Goal: Task Accomplishment & Management: Use online tool/utility

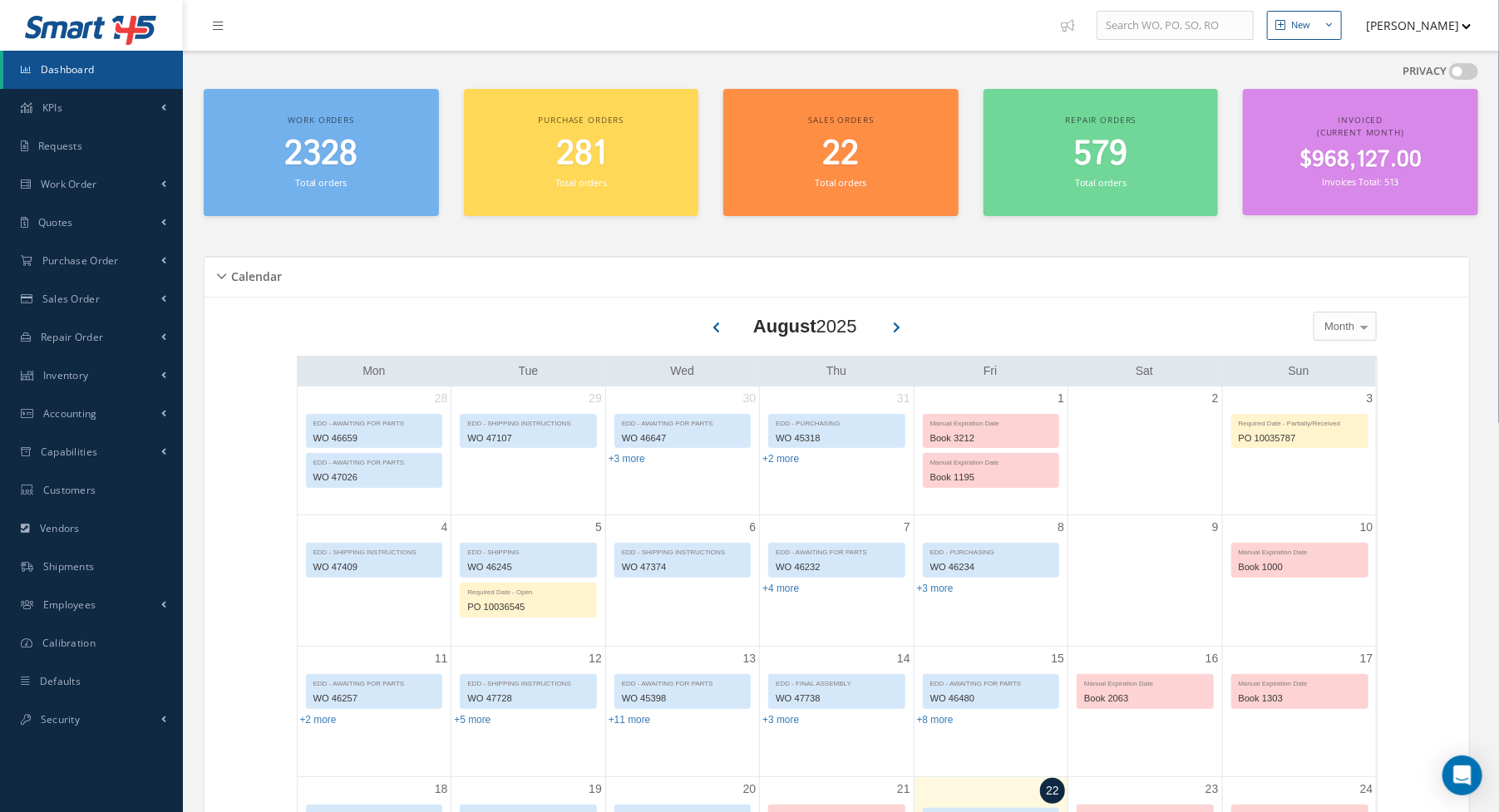
click at [107, 64] on link "Dashboard" at bounding box center [93, 69] width 180 height 38
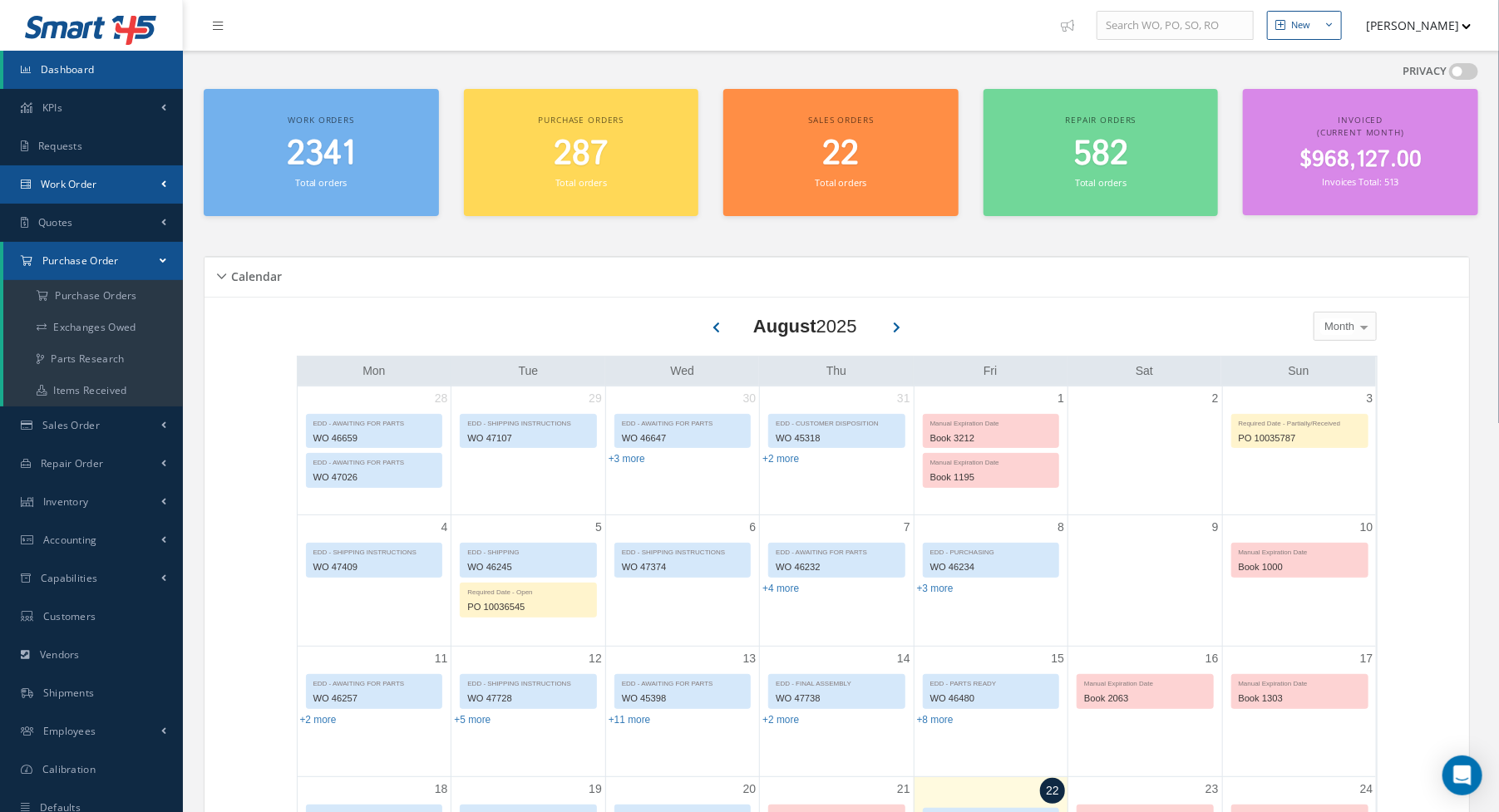
click at [80, 193] on link "Work Order" at bounding box center [91, 184] width 183 height 38
click at [73, 243] on link "Work Order" at bounding box center [93, 250] width 180 height 31
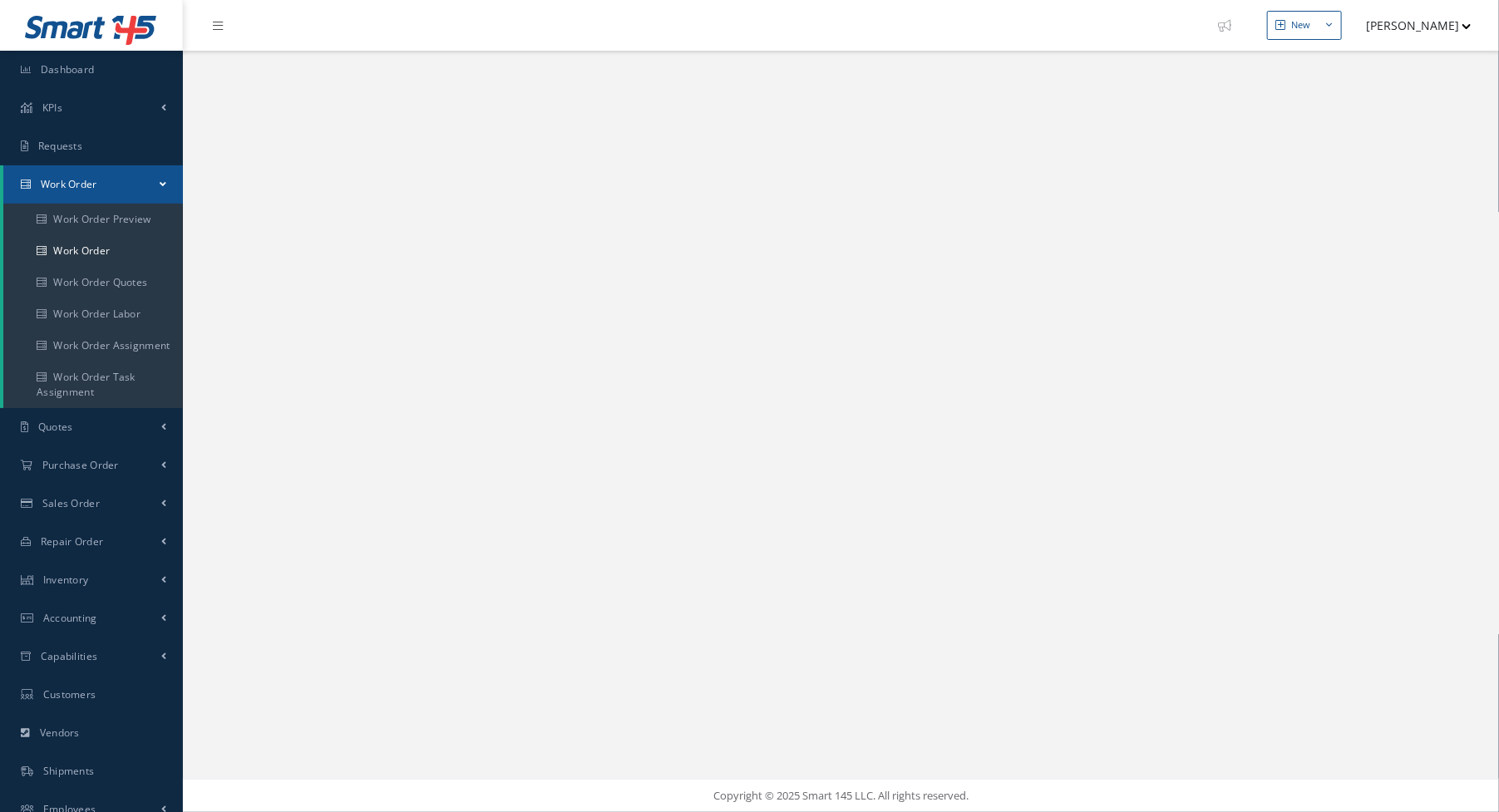
select select "25"
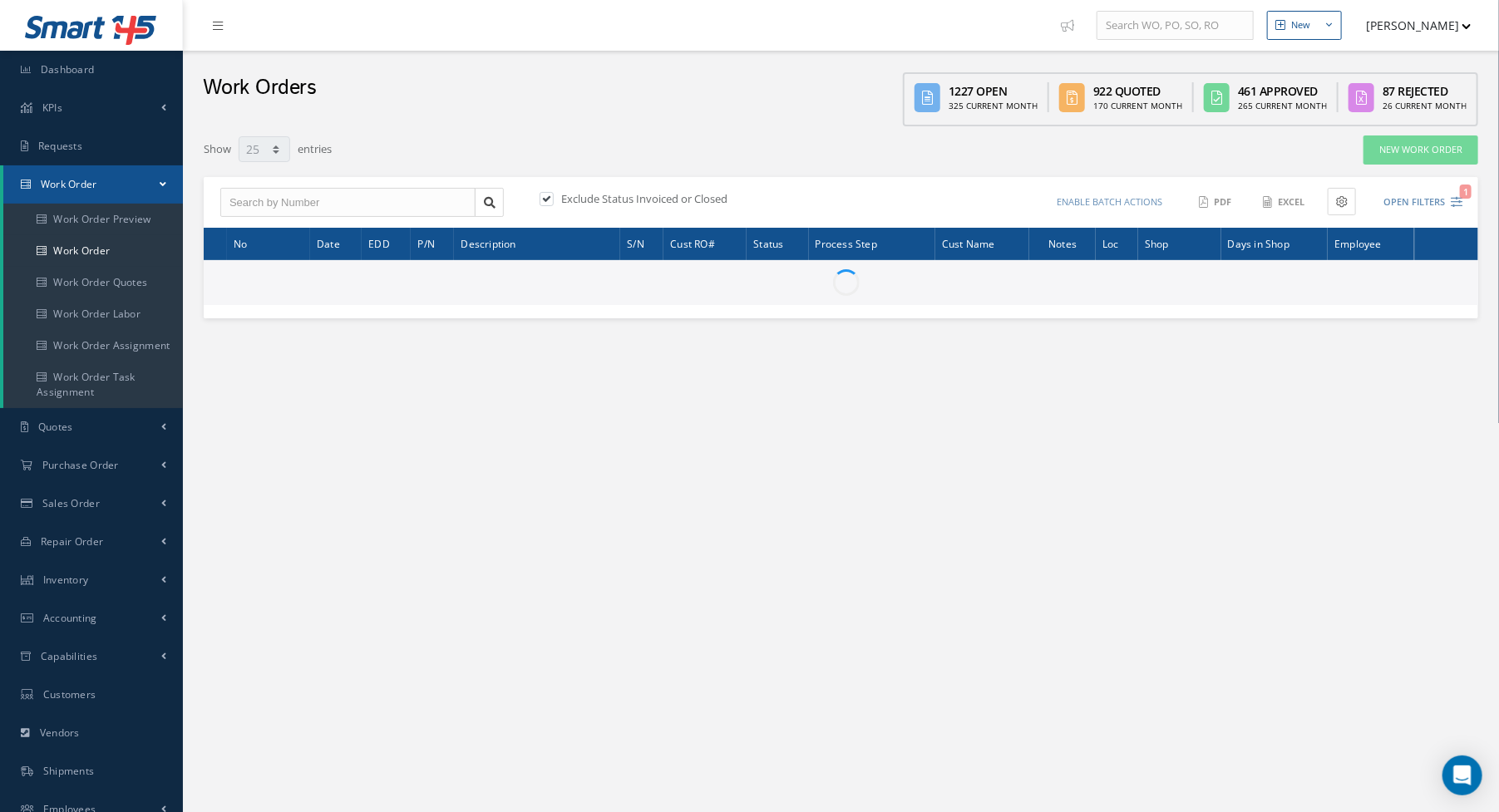
type input "All Work Request"
type input "All Work Performed"
type input "All Status"
type input "WO Part Status"
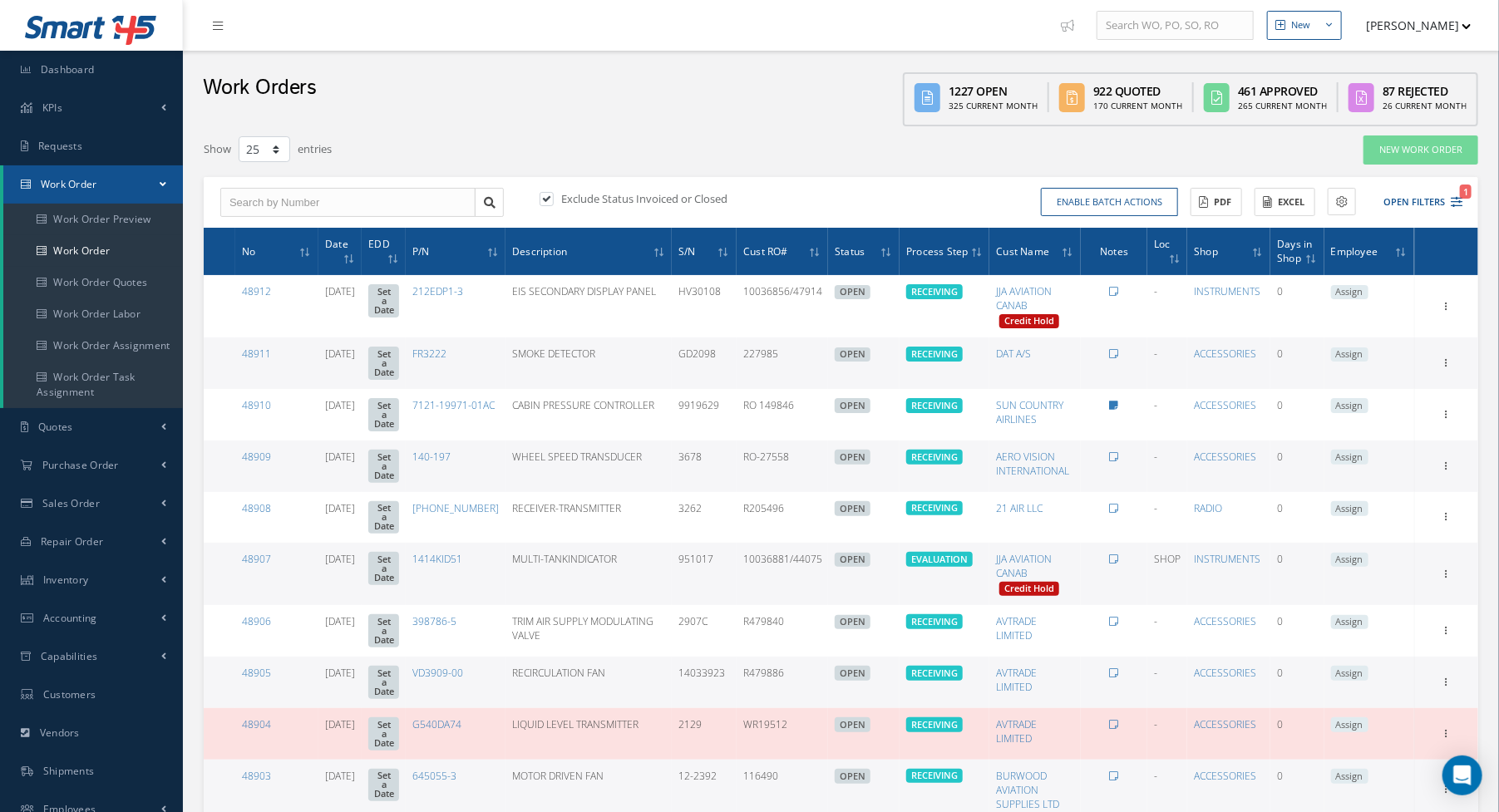
click at [651, 124] on div "Work Orders 1227 Open 325 Current Month 922 Quoted 170 Current Month 461 Approv…" at bounding box center [840, 88] width 1316 height 75
click at [1448, 202] on button "Open Filters 1" at bounding box center [1416, 203] width 94 height 27
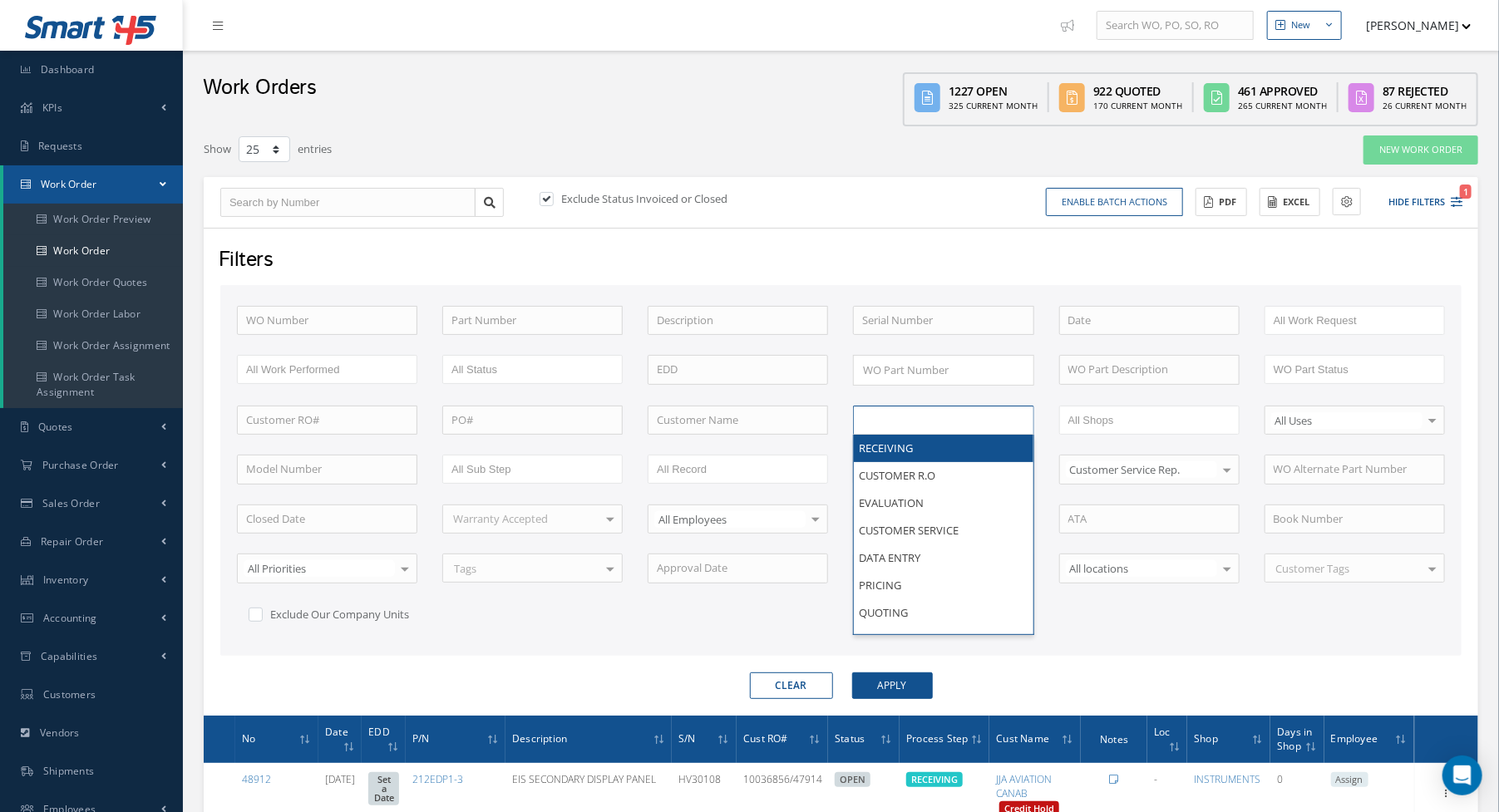
click at [886, 412] on input "text" at bounding box center [915, 420] width 106 height 21
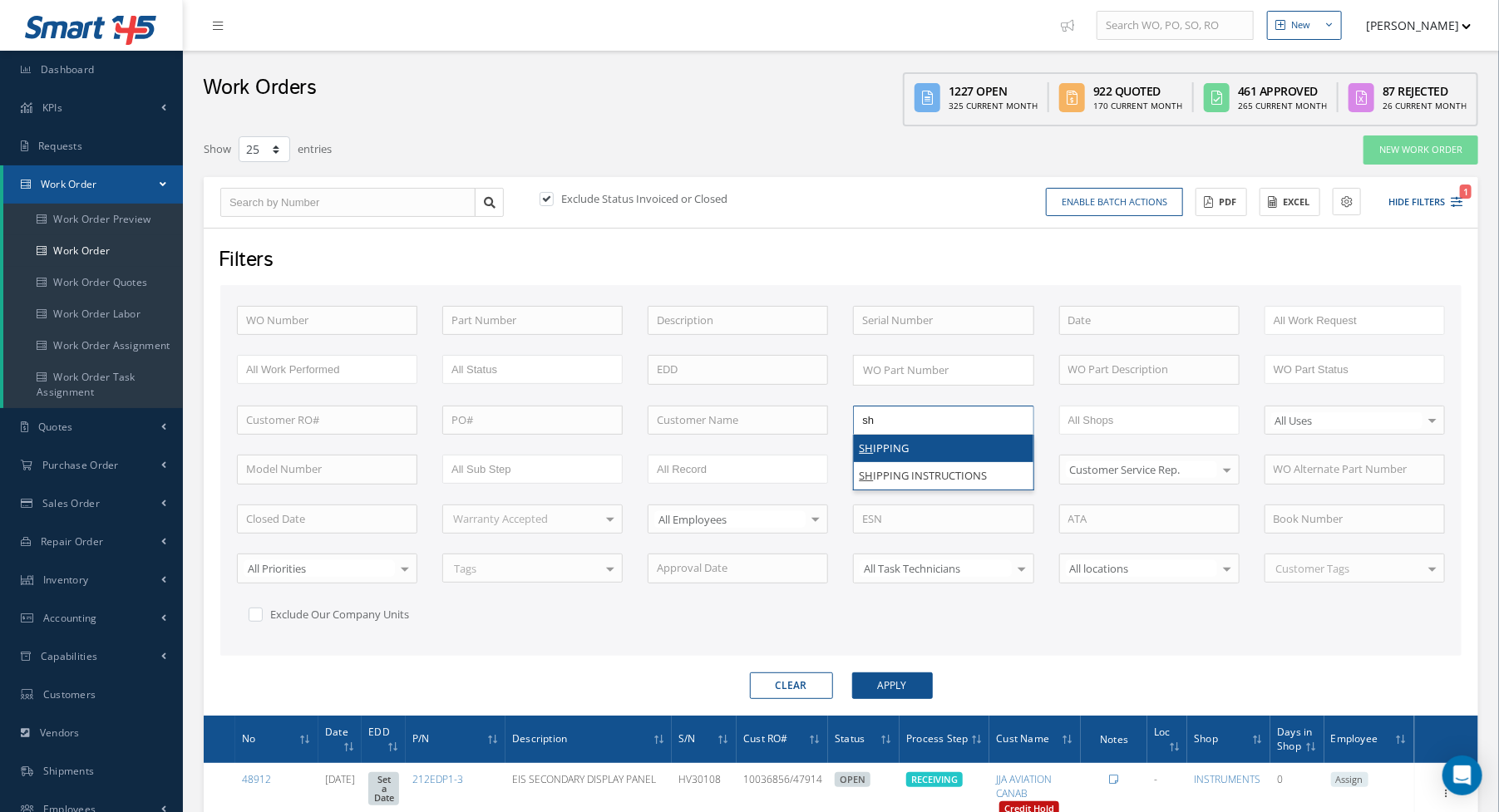
type input "shi"
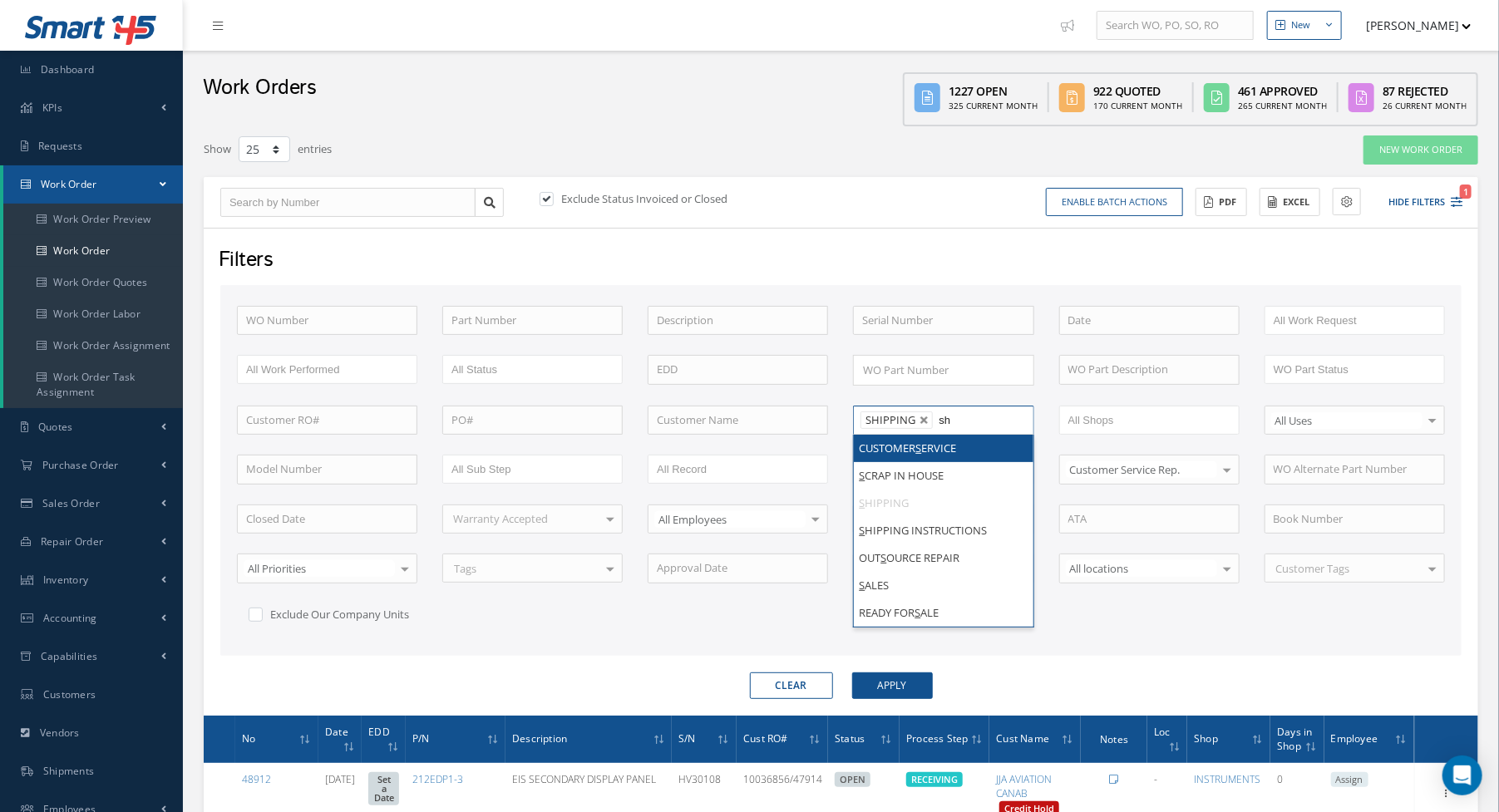
type input "shi"
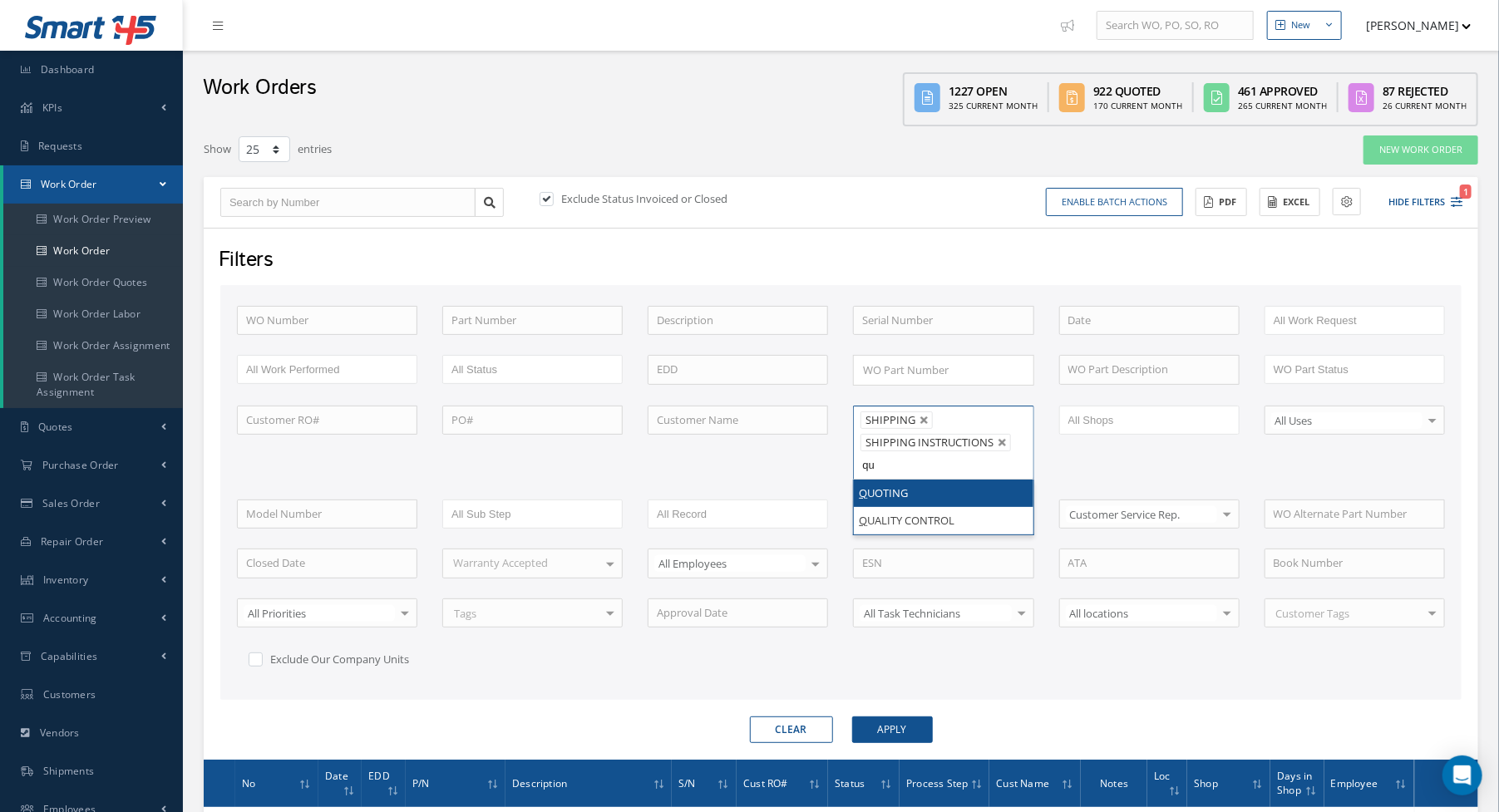
type input "qua"
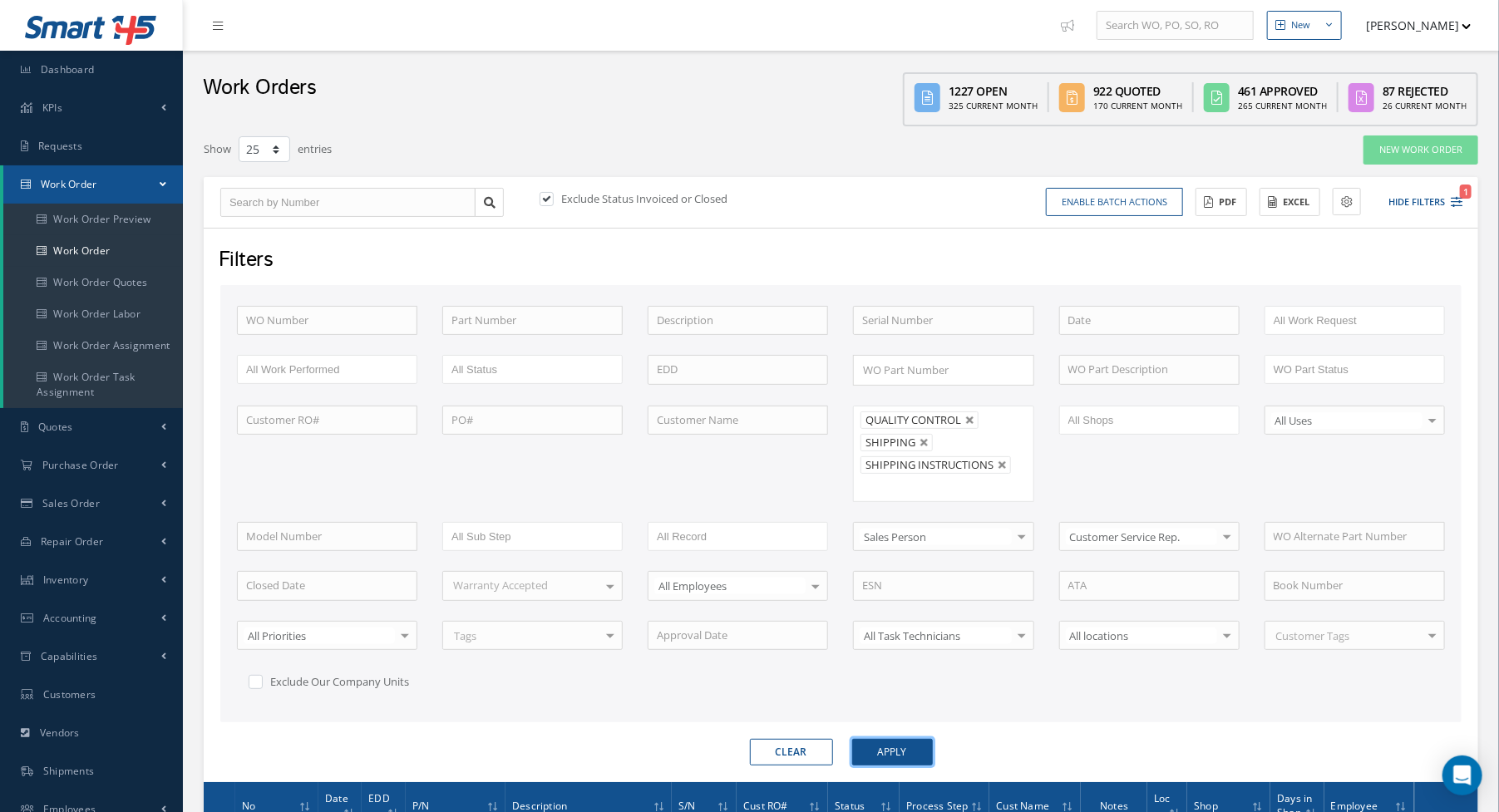
click at [887, 739] on button "Apply" at bounding box center [892, 751] width 80 height 26
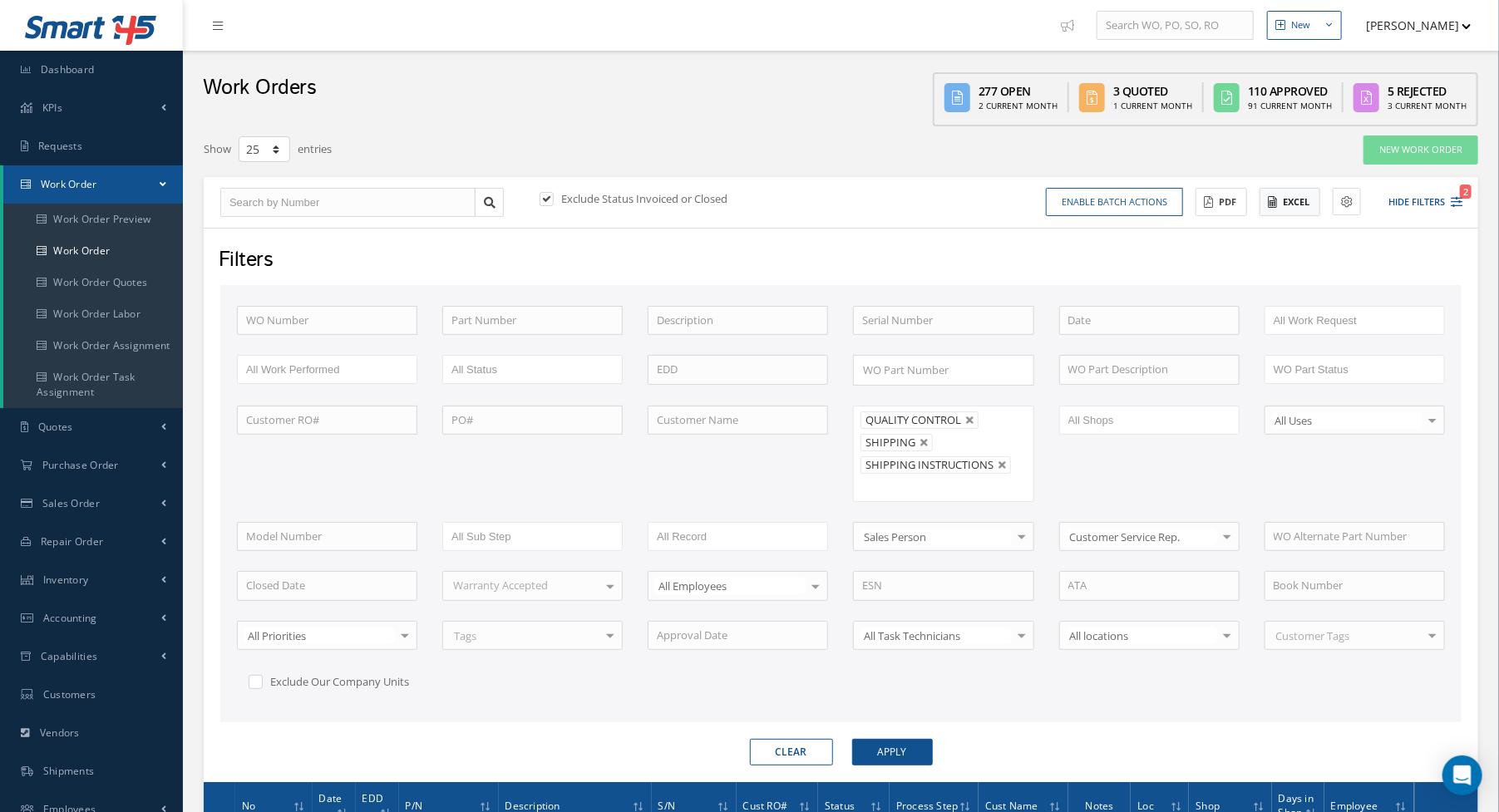
click at [1289, 197] on button "Excel" at bounding box center [1290, 203] width 61 height 29
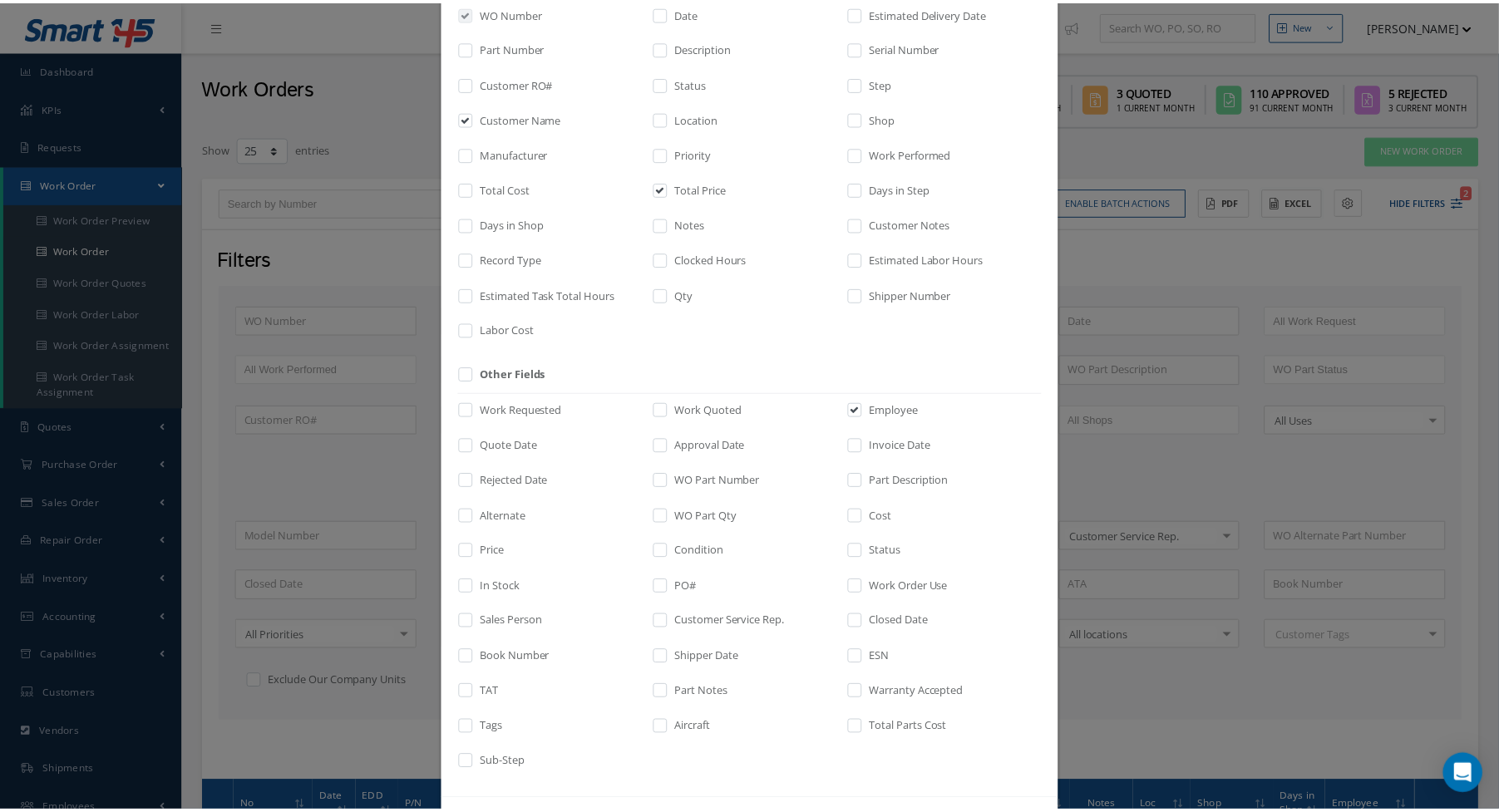
scroll to position [184, 0]
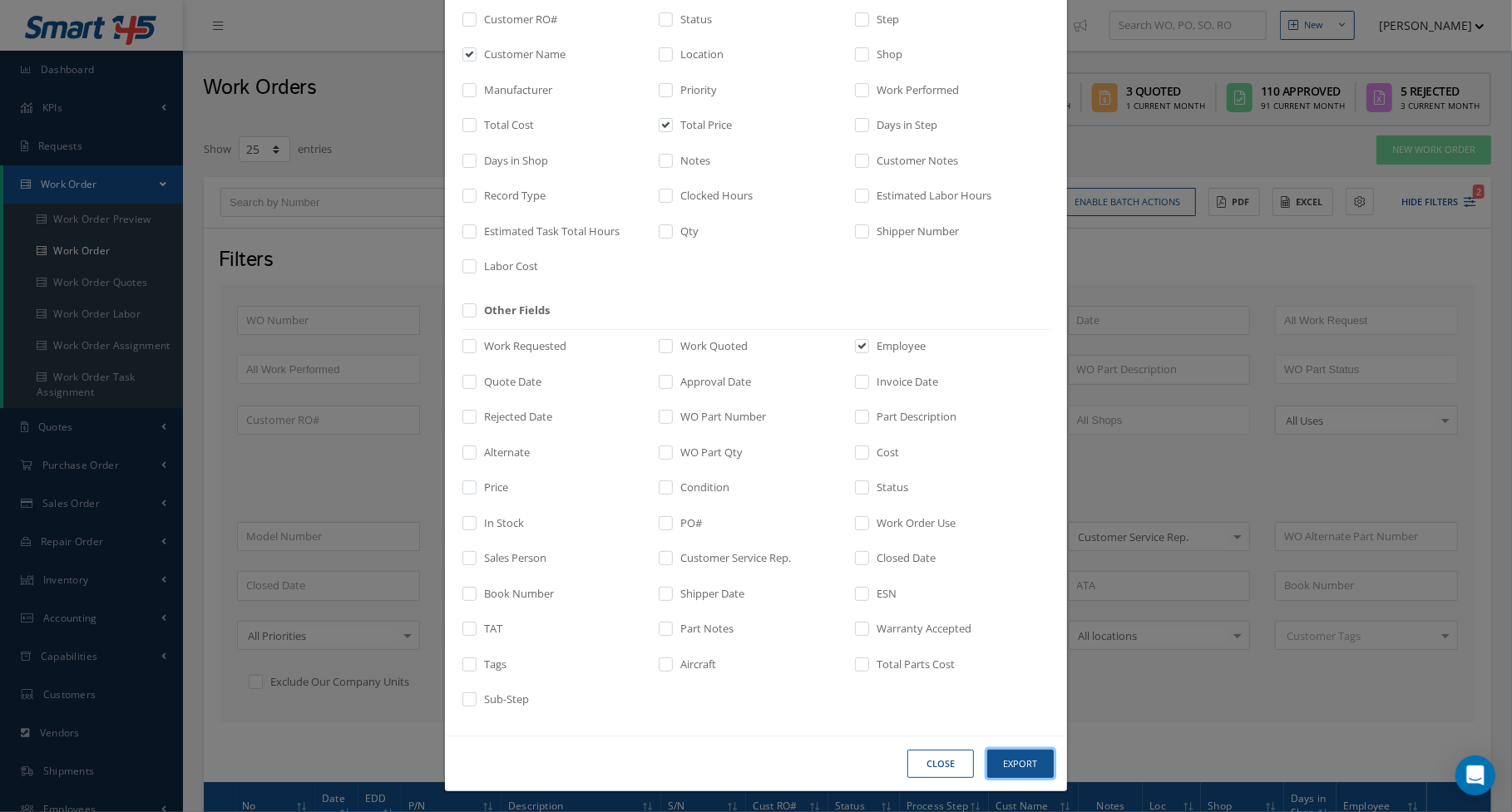
click at [0, 0] on button "Export" at bounding box center [0, 0] width 0 height 0
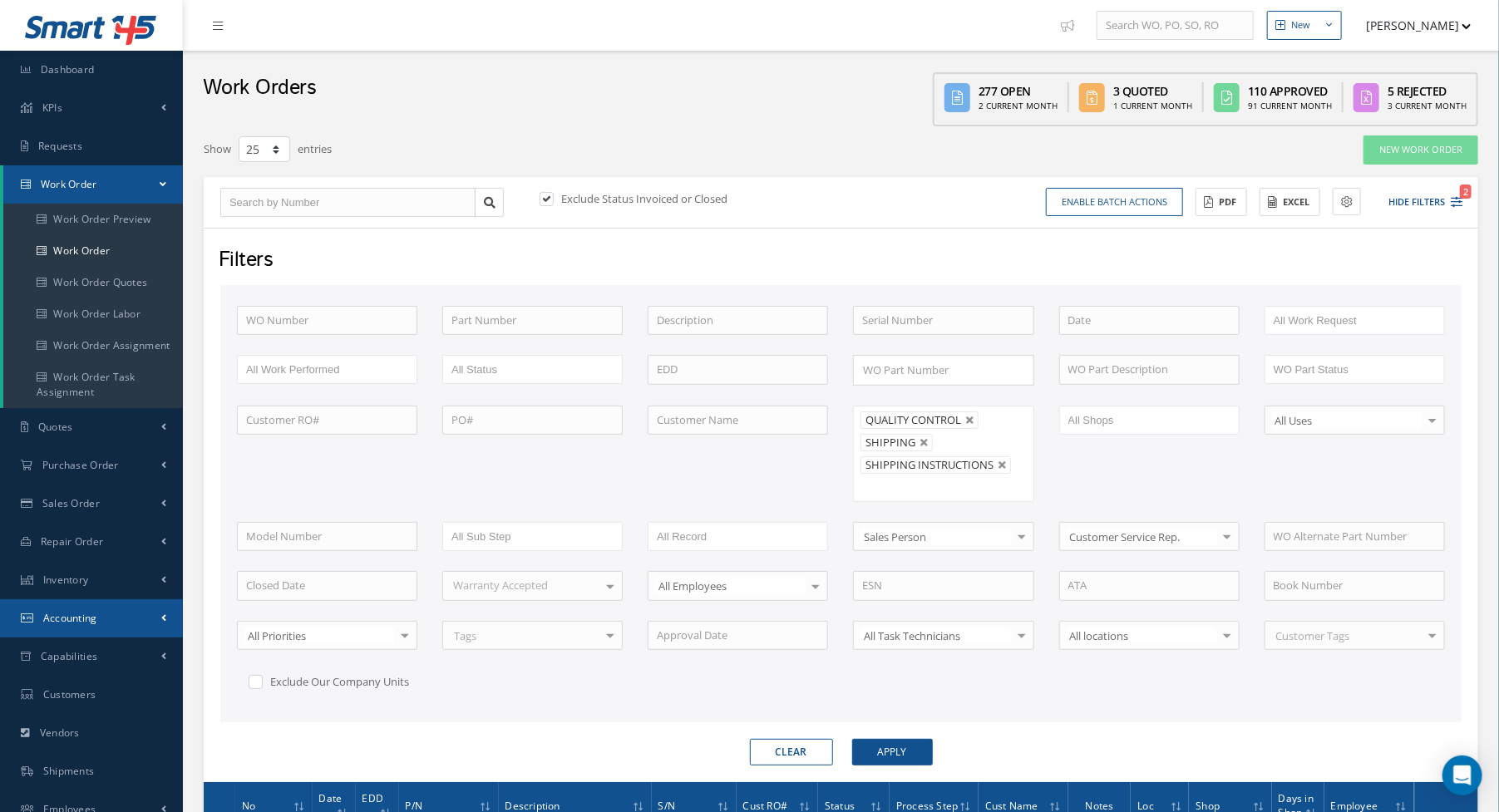
click at [73, 610] on link "Accounting" at bounding box center [91, 618] width 183 height 38
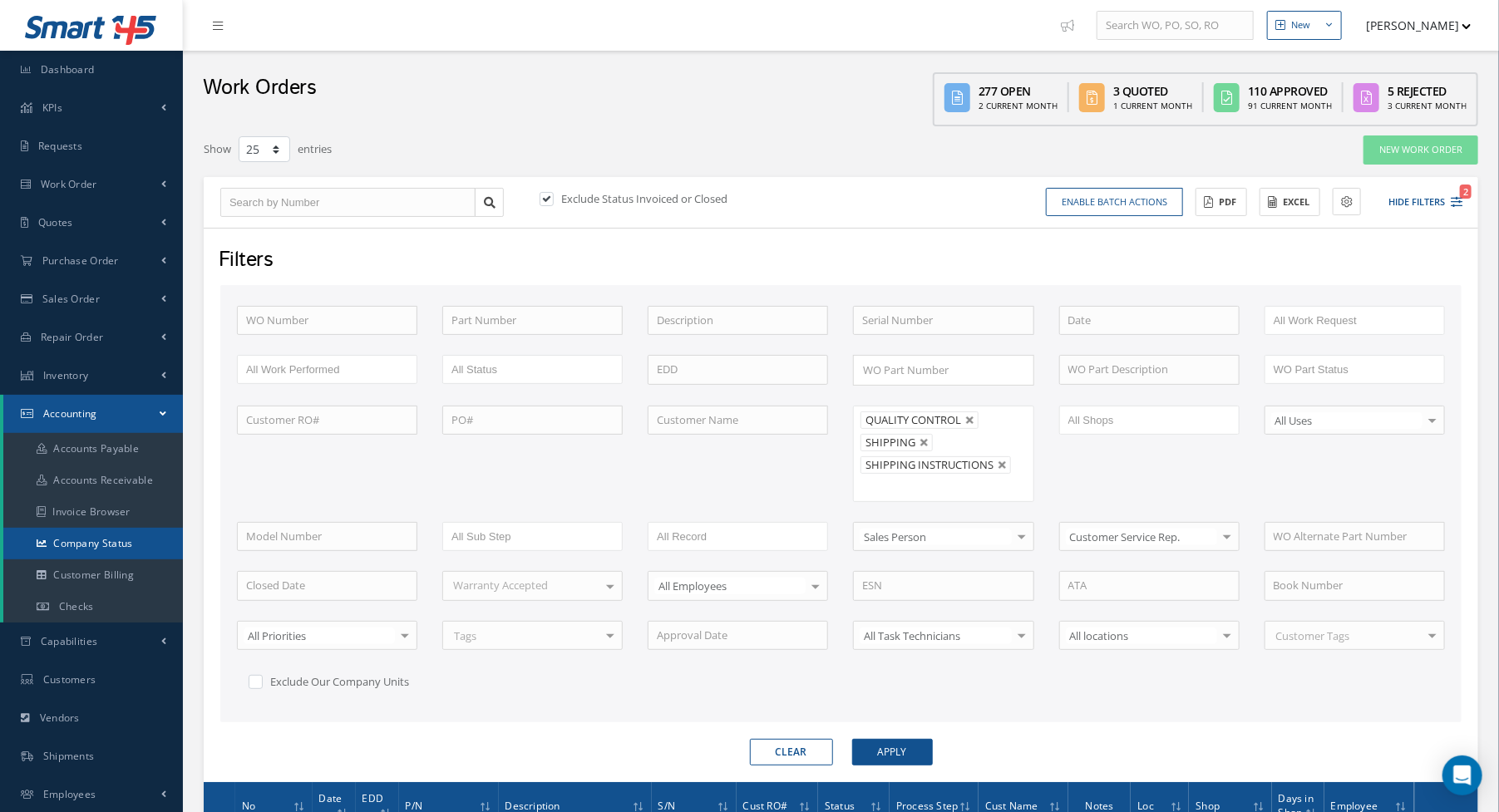
click at [116, 535] on link "Company Status" at bounding box center [93, 544] width 180 height 31
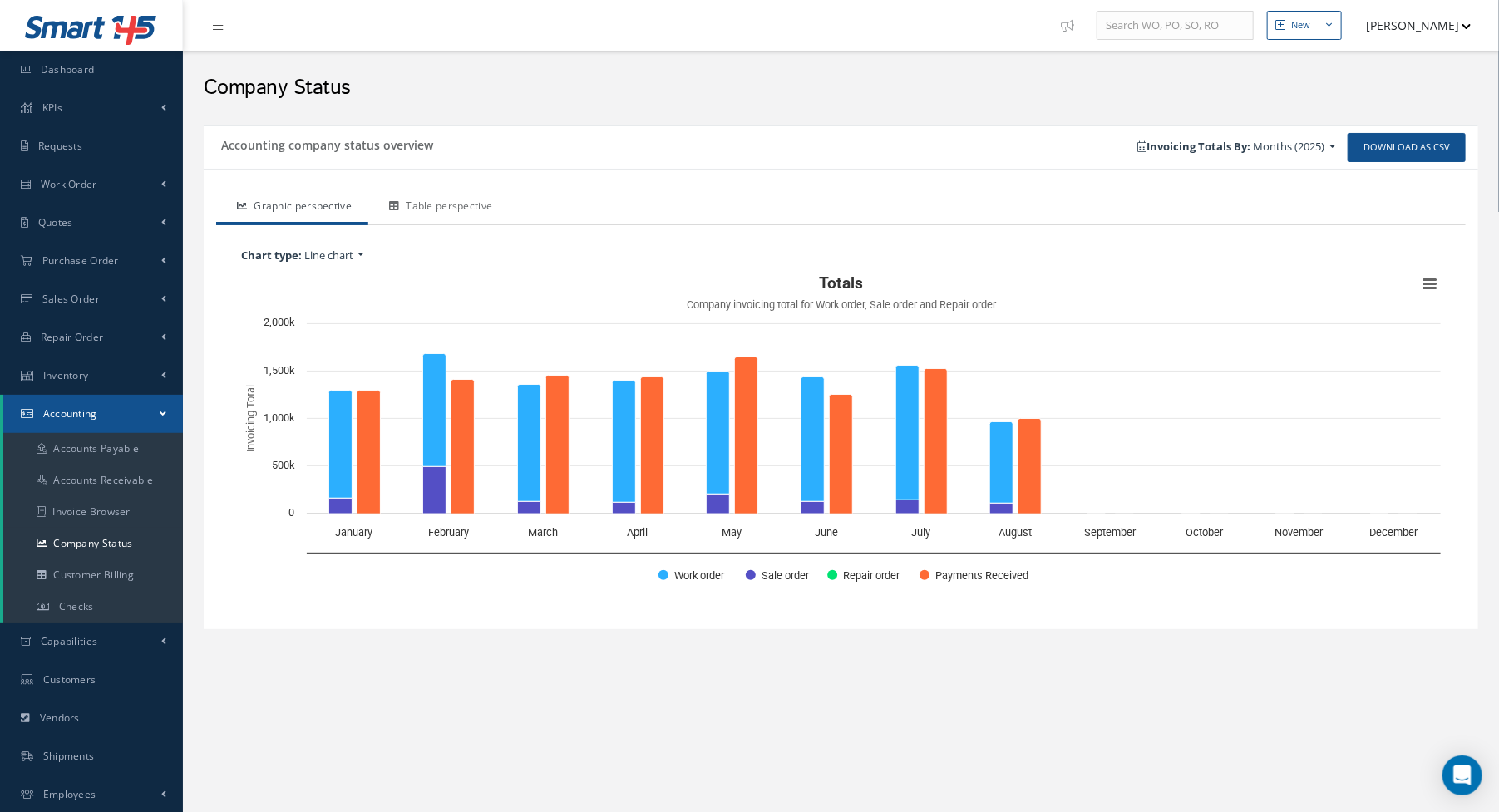
click at [453, 205] on link "Table perspective" at bounding box center [438, 208] width 141 height 35
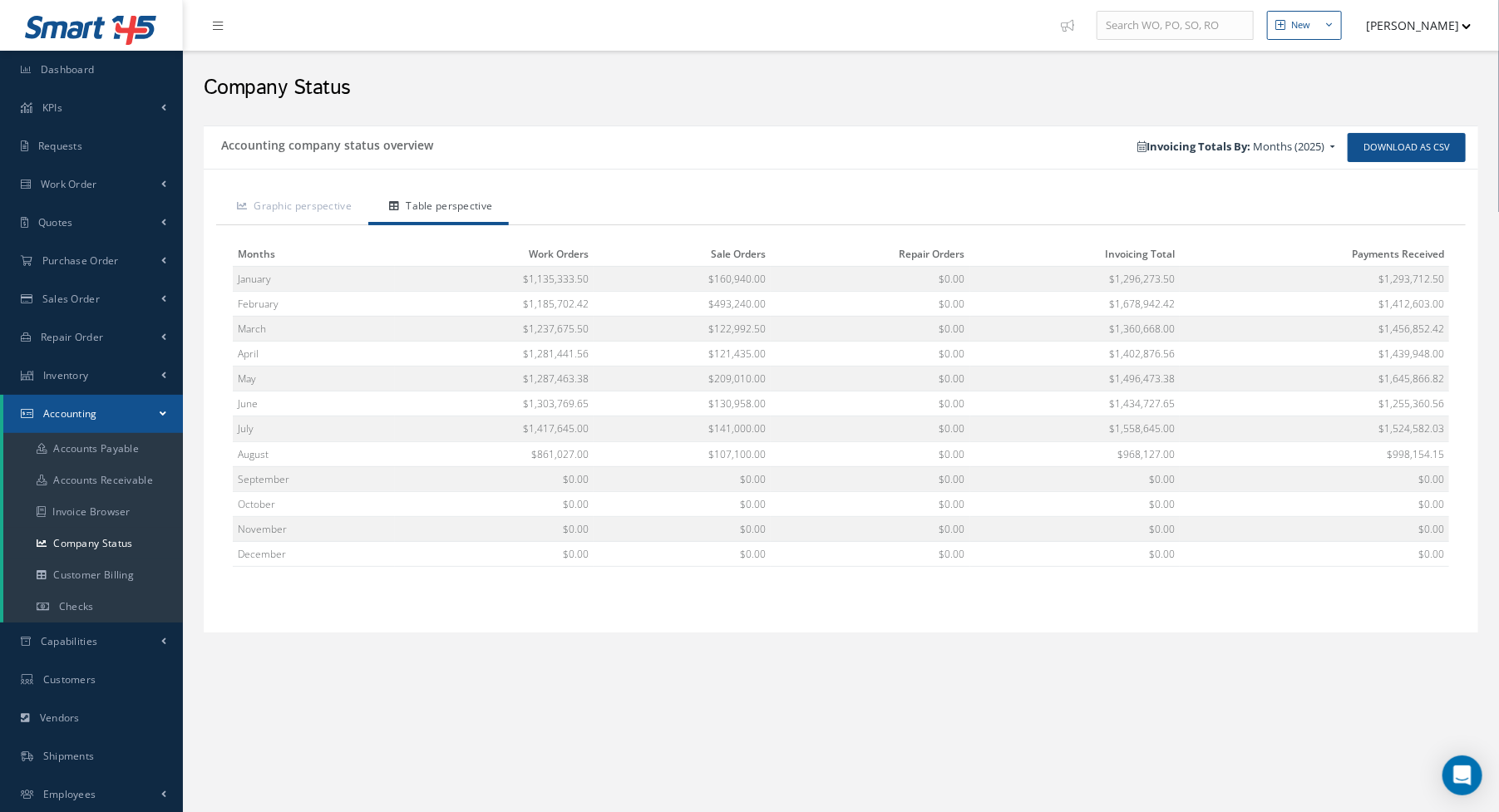
drag, startPoint x: 568, startPoint y: 67, endPoint x: 1089, endPoint y: 13, distance: 523.8
click at [568, 67] on div "Company Status" at bounding box center [840, 83] width 1299 height 50
click at [58, 74] on span "Dashboard" at bounding box center [68, 69] width 54 height 14
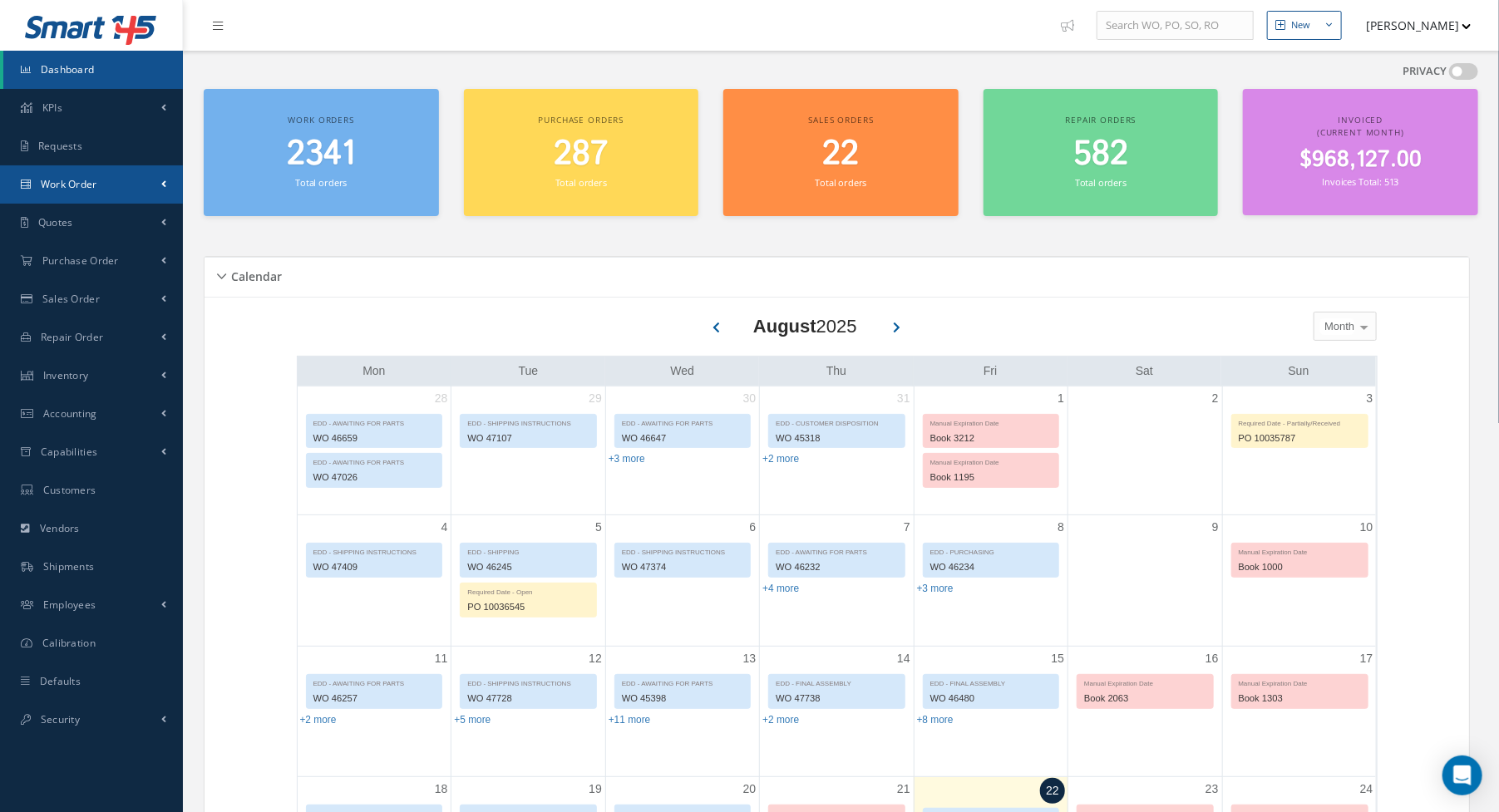
click at [93, 190] on span "Work Order" at bounding box center [69, 184] width 57 height 14
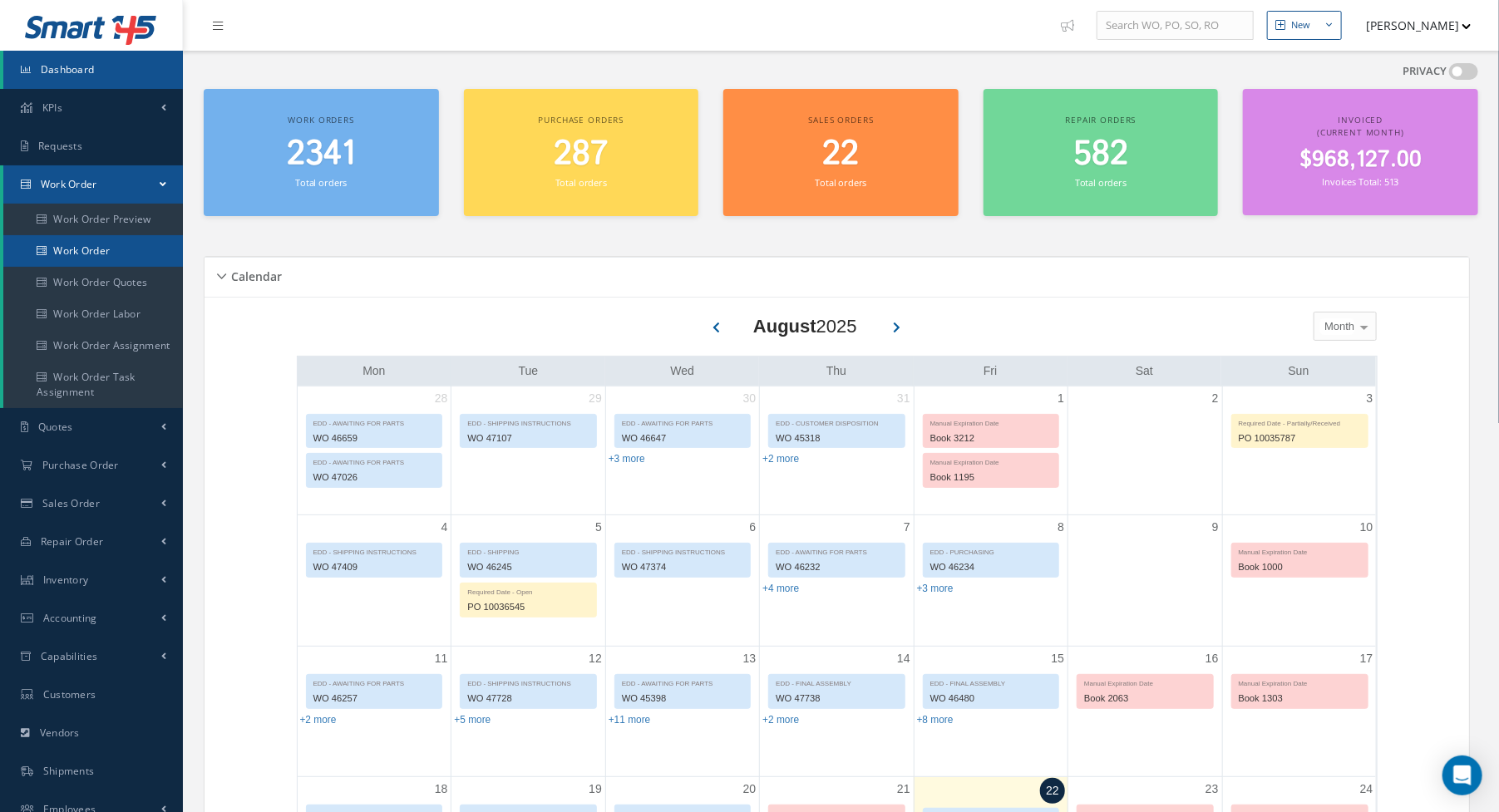
click at [74, 248] on link "Work Order" at bounding box center [93, 250] width 180 height 31
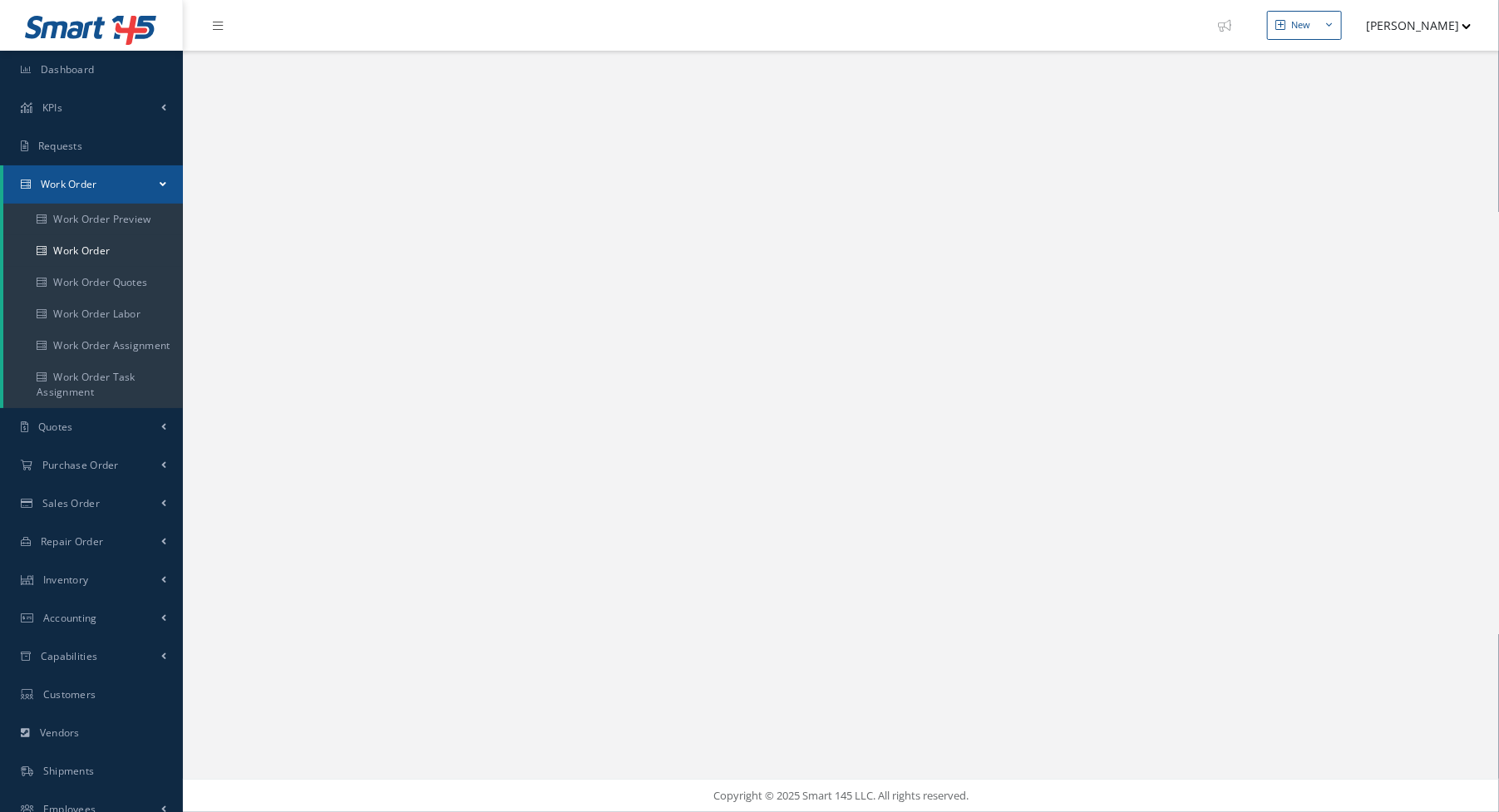
select select "25"
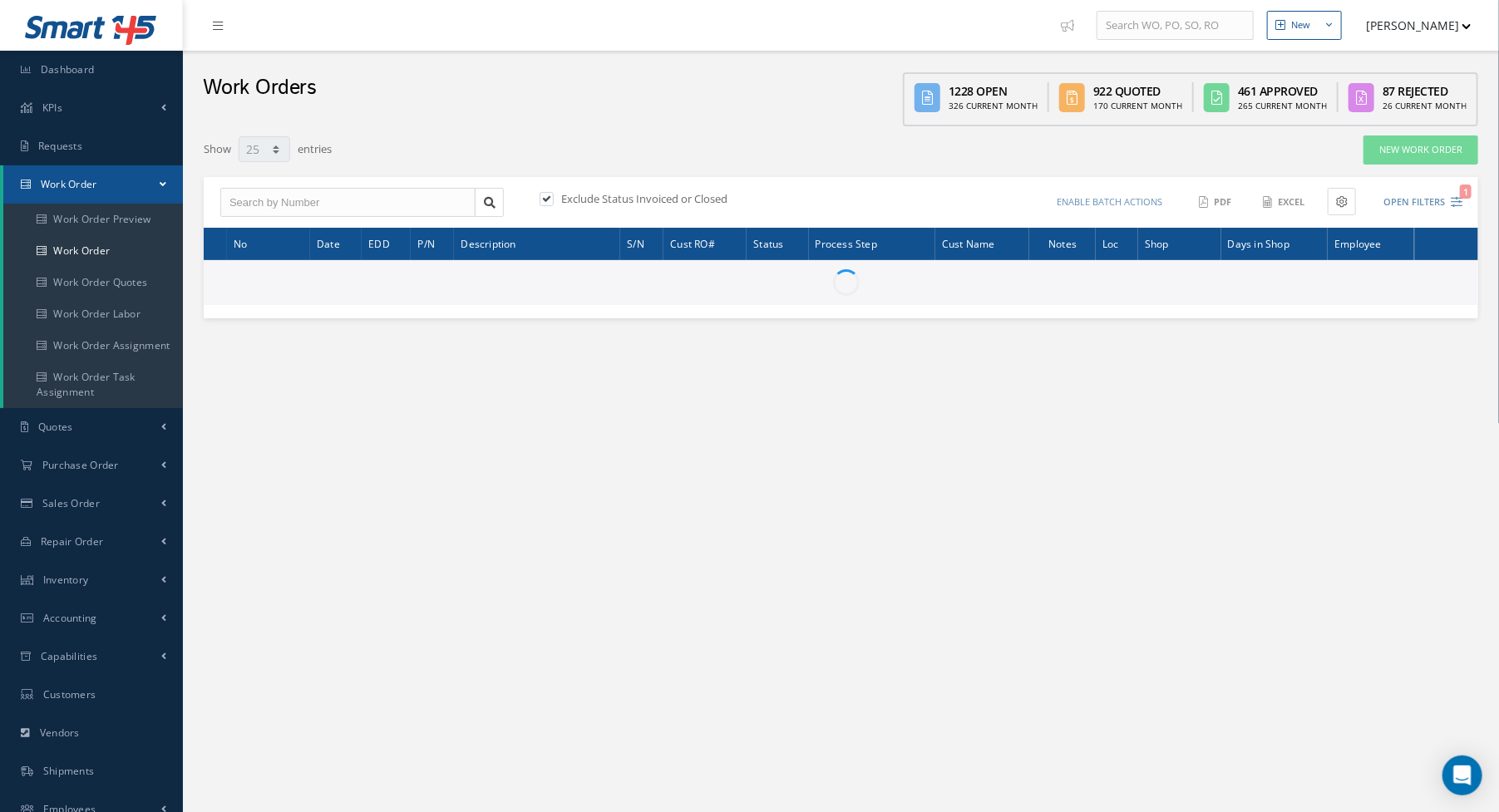
type input "All Work Request"
type input "All Work Performed"
type input "All Status"
type input "WO Part Status"
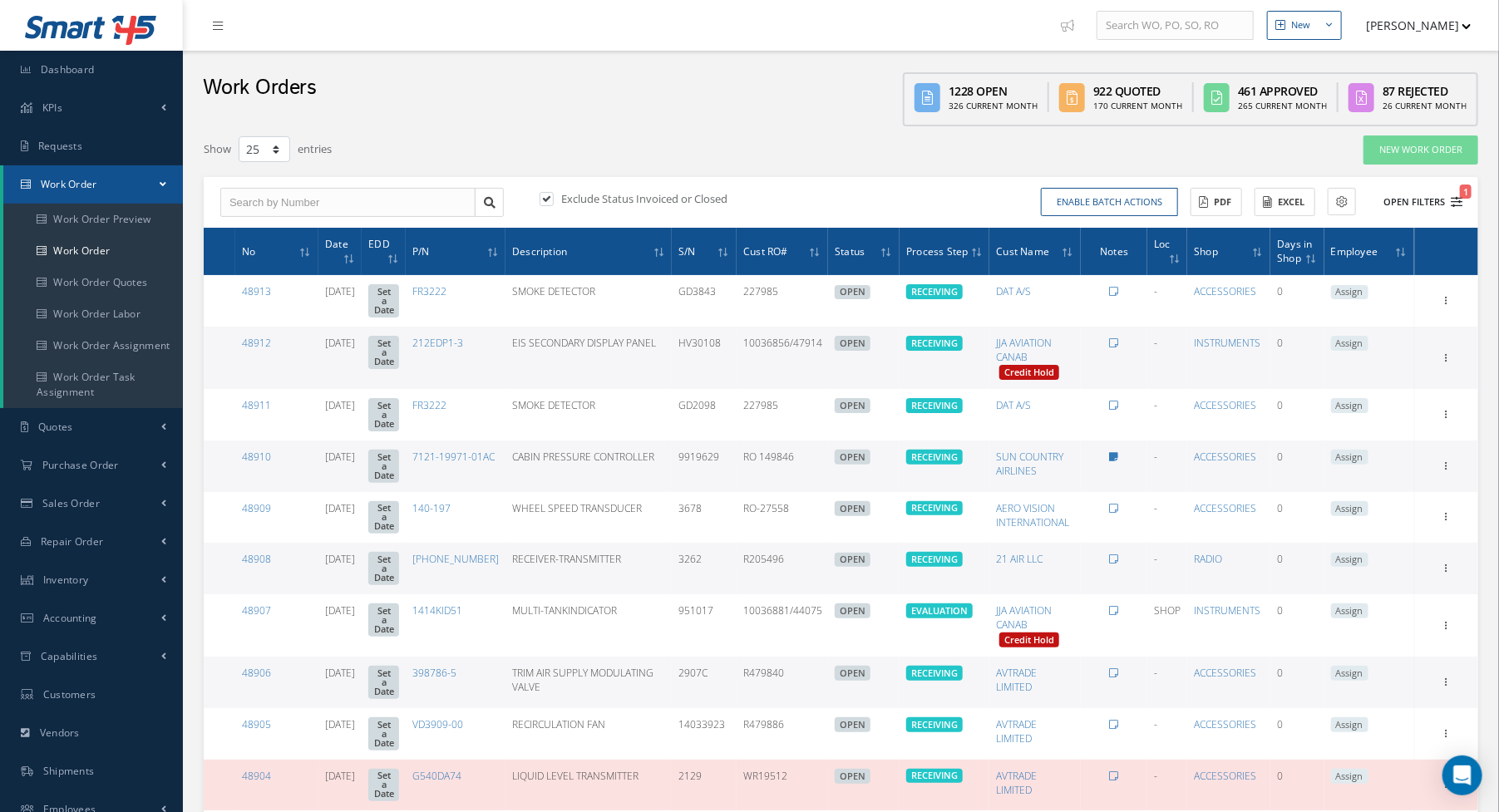
click at [1461, 201] on icon "1" at bounding box center [1457, 203] width 12 height 12
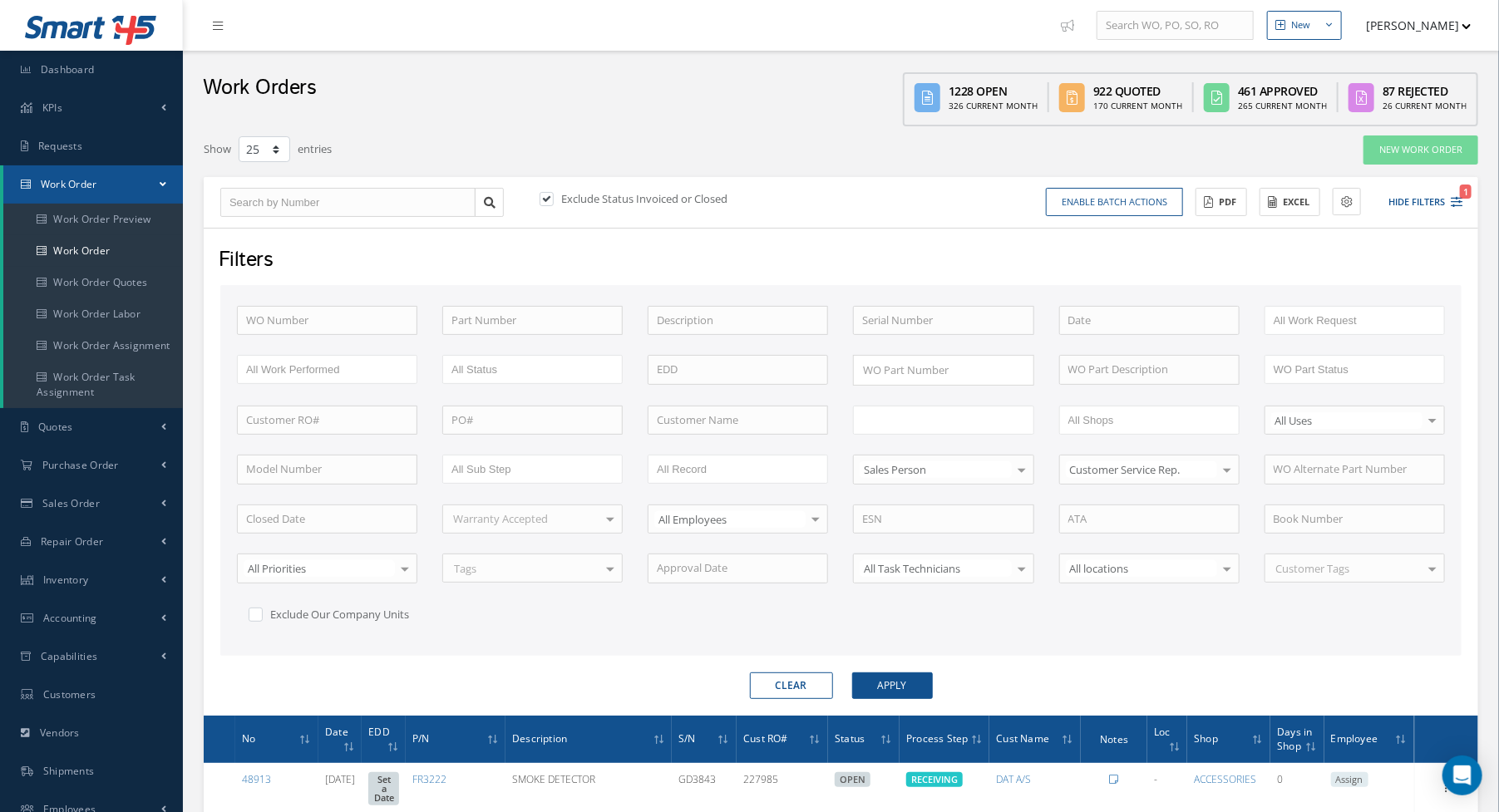
click at [938, 409] on li at bounding box center [915, 420] width 117 height 23
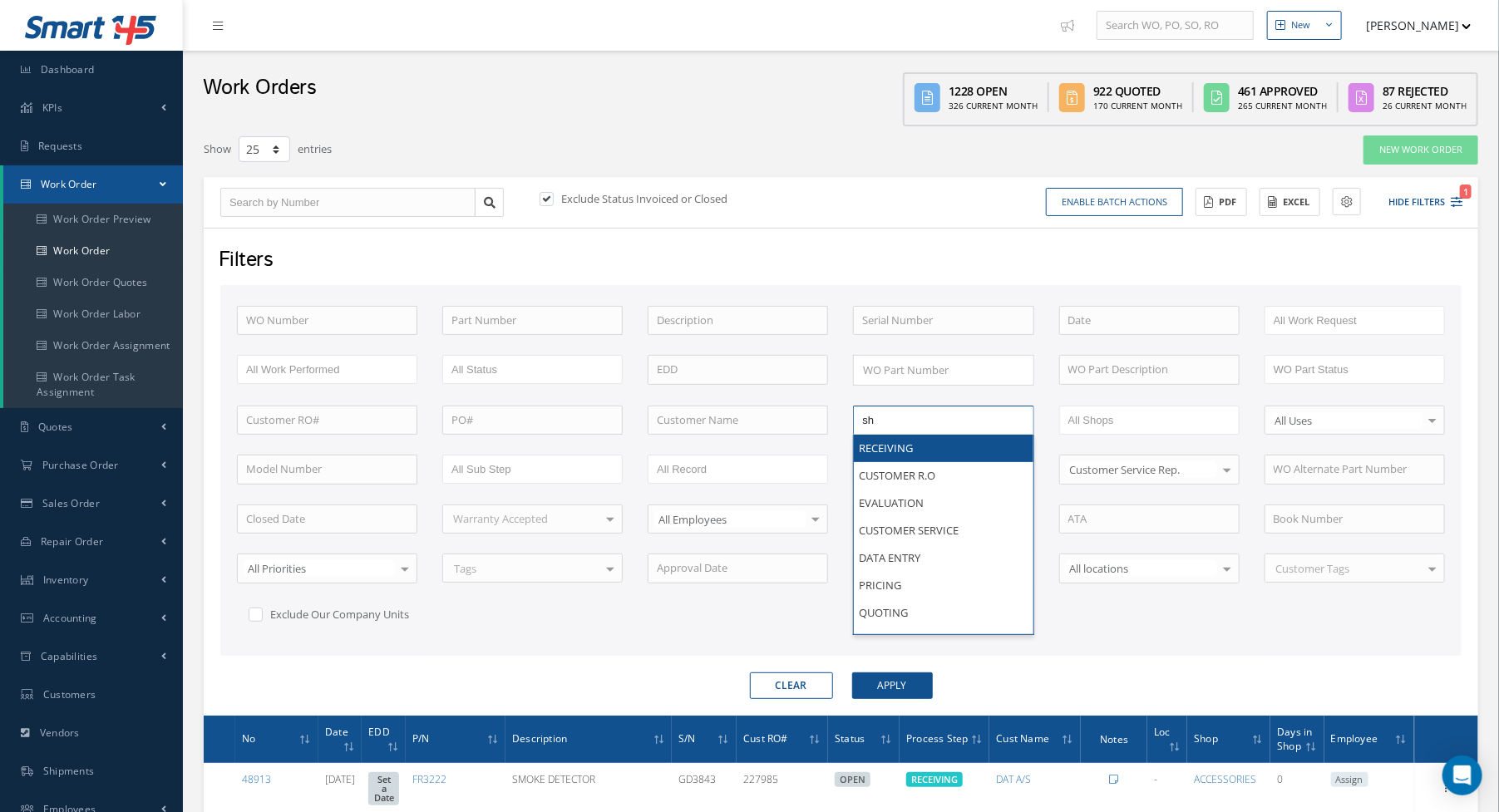
type input "shi"
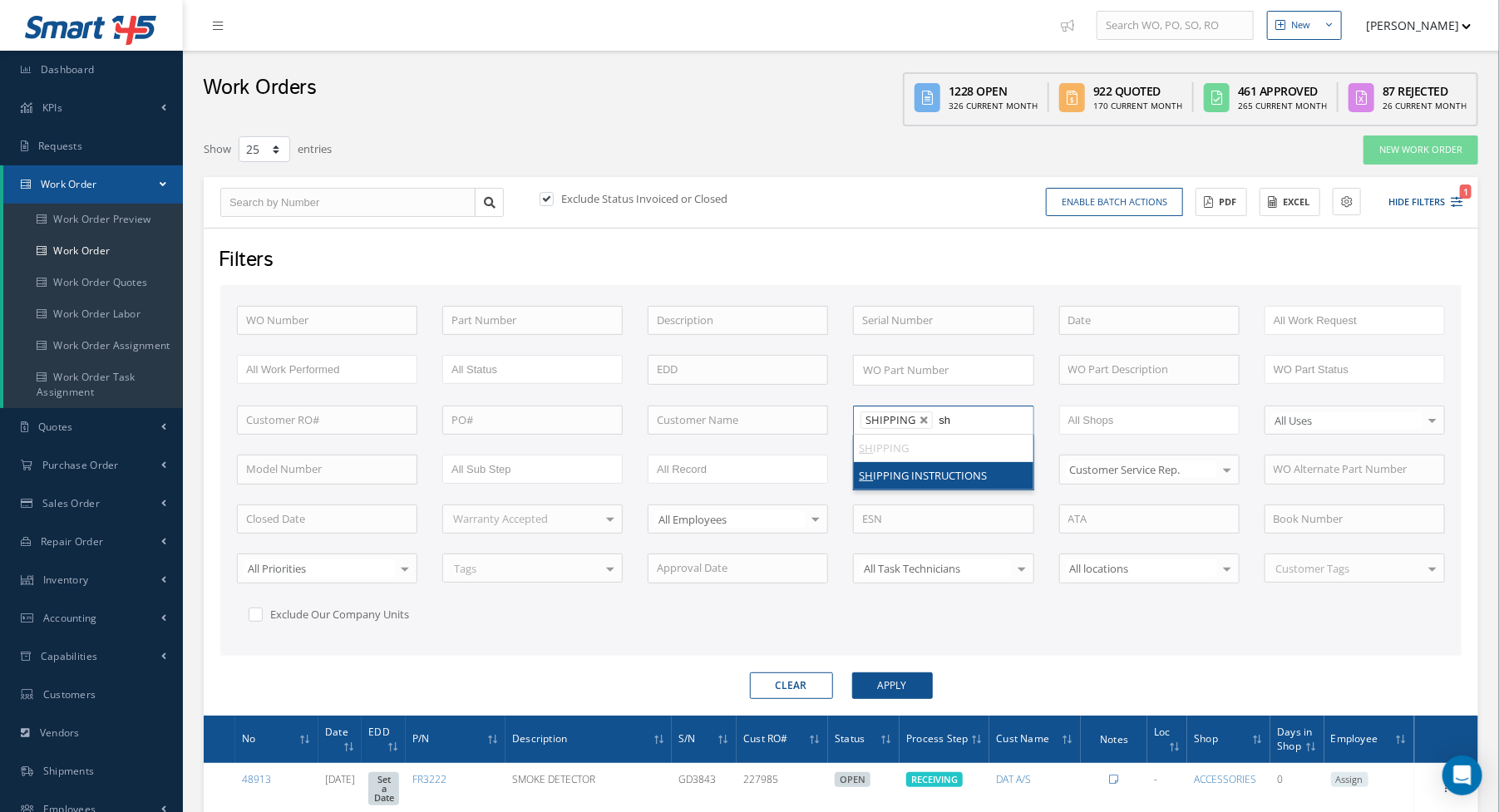
type input "shi"
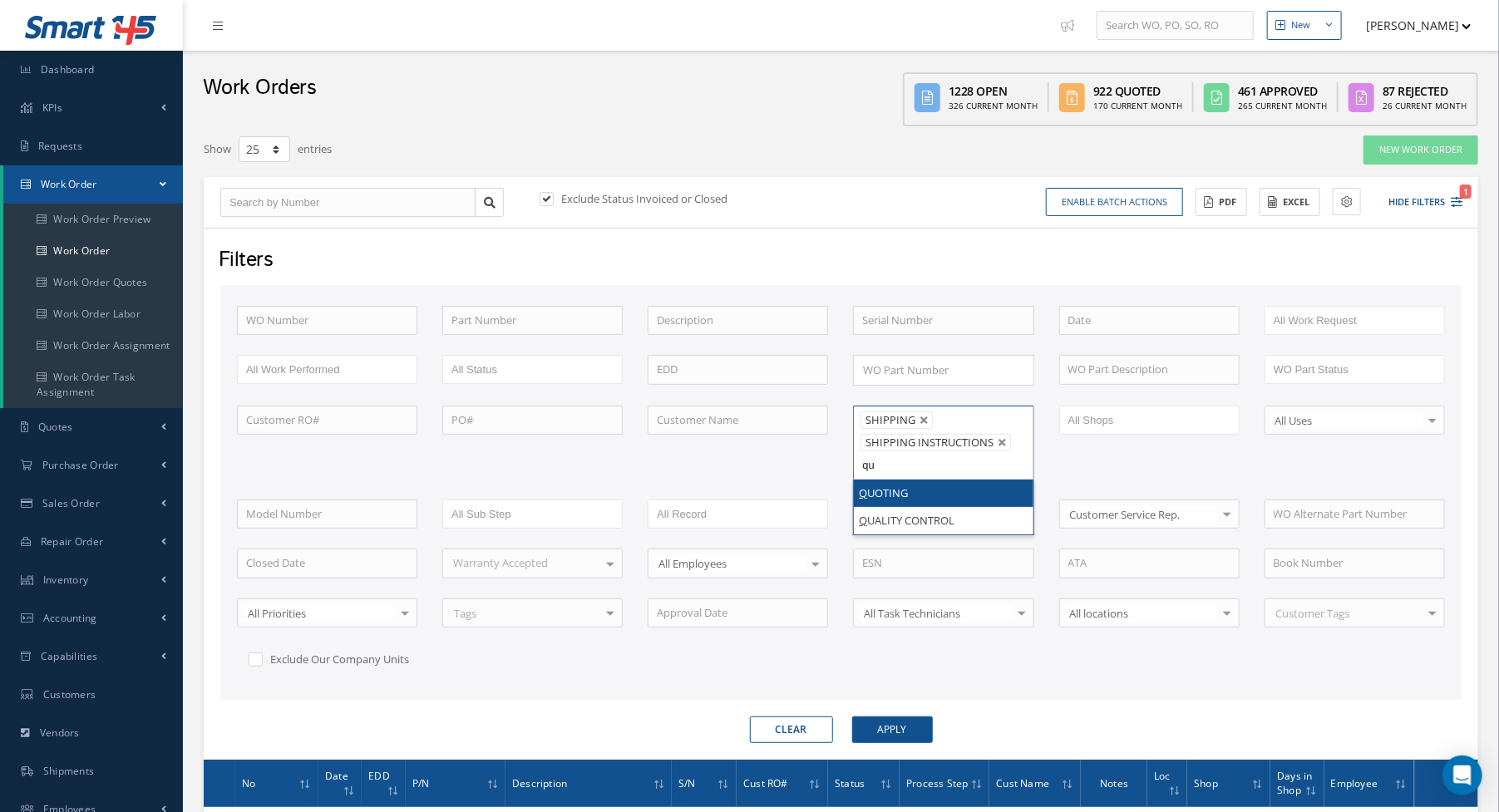
type input "qua"
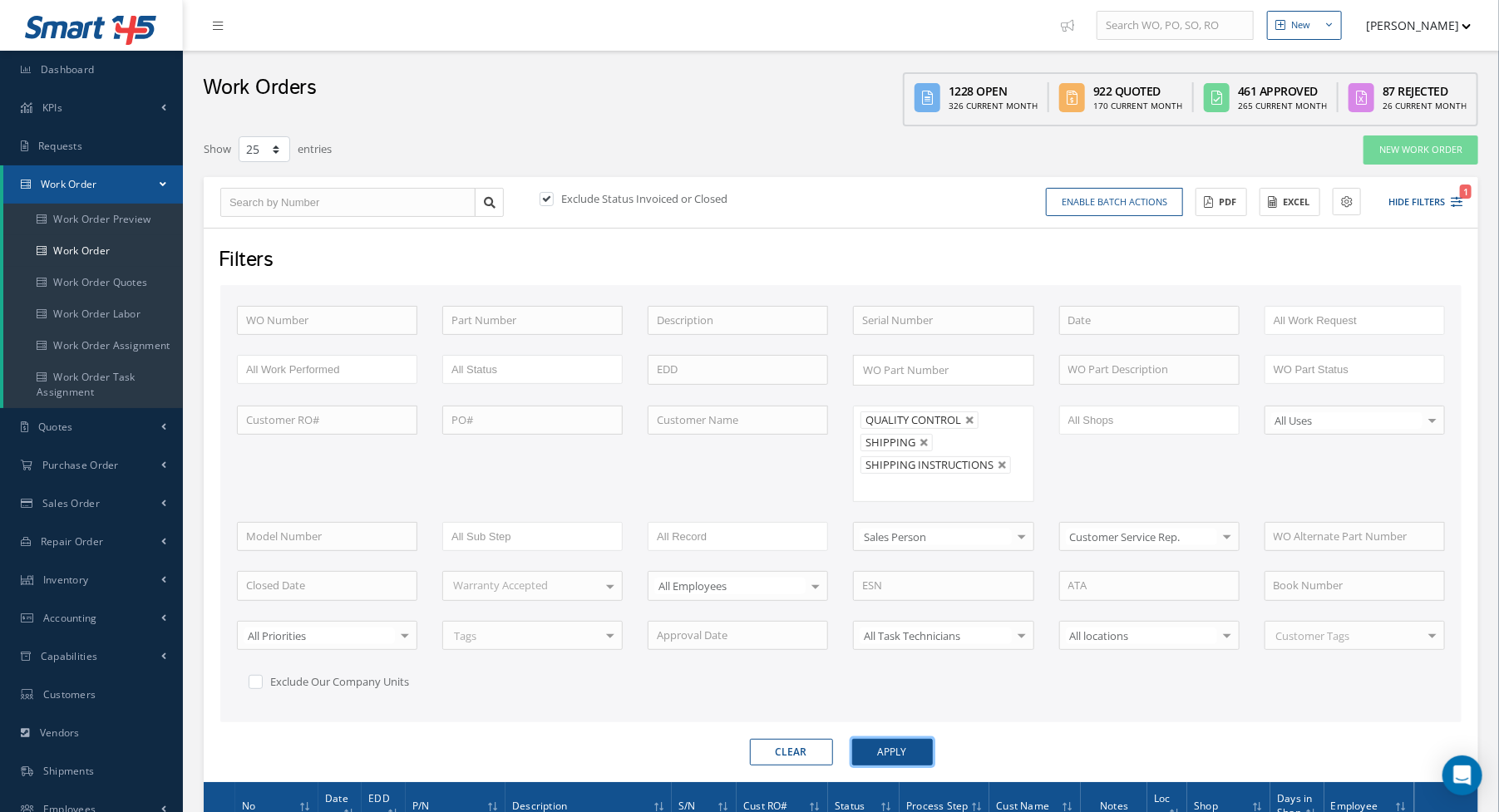
click at [899, 747] on button "Apply" at bounding box center [892, 751] width 80 height 26
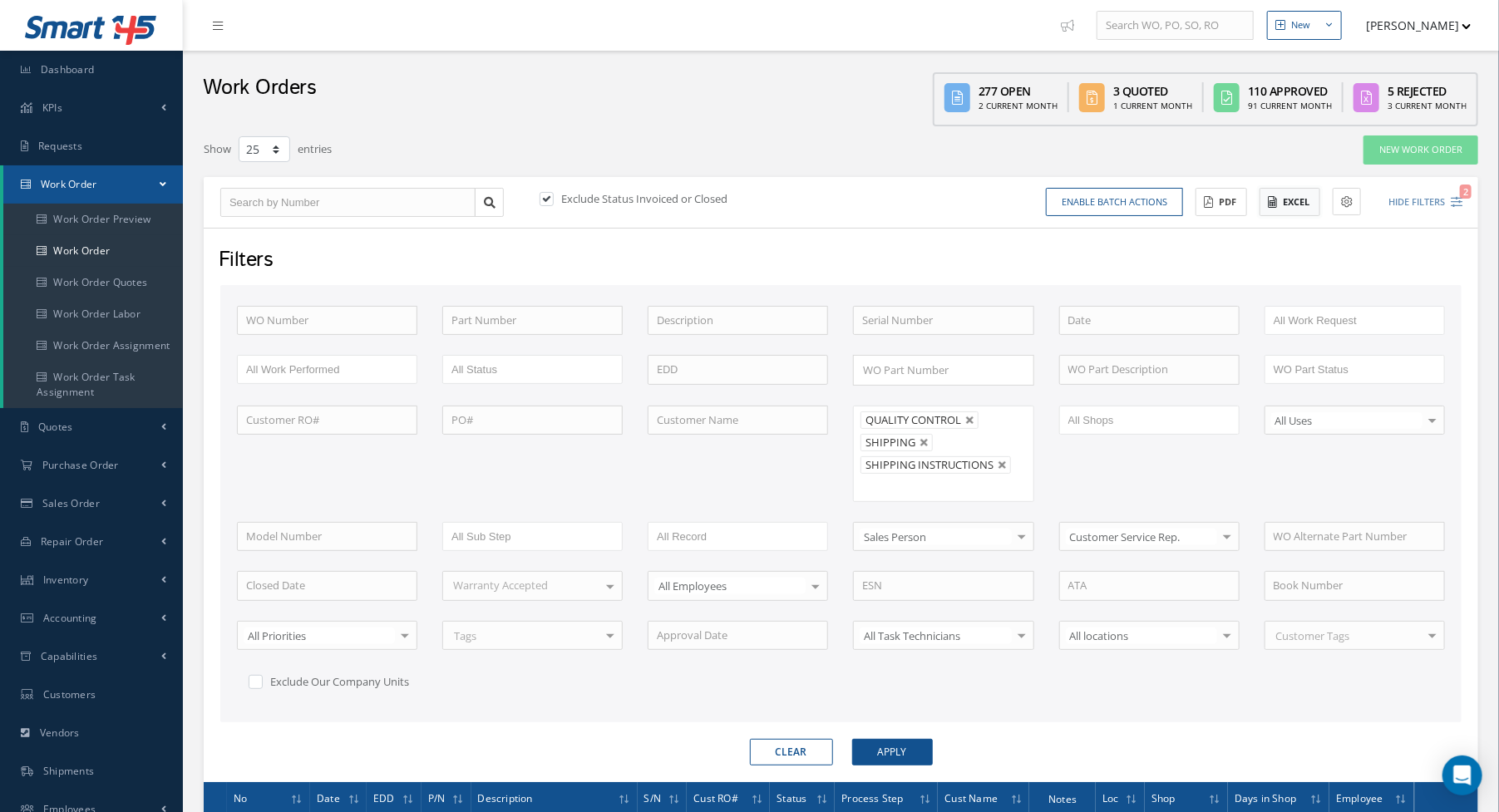
click at [1297, 192] on button "Excel" at bounding box center [1290, 203] width 61 height 29
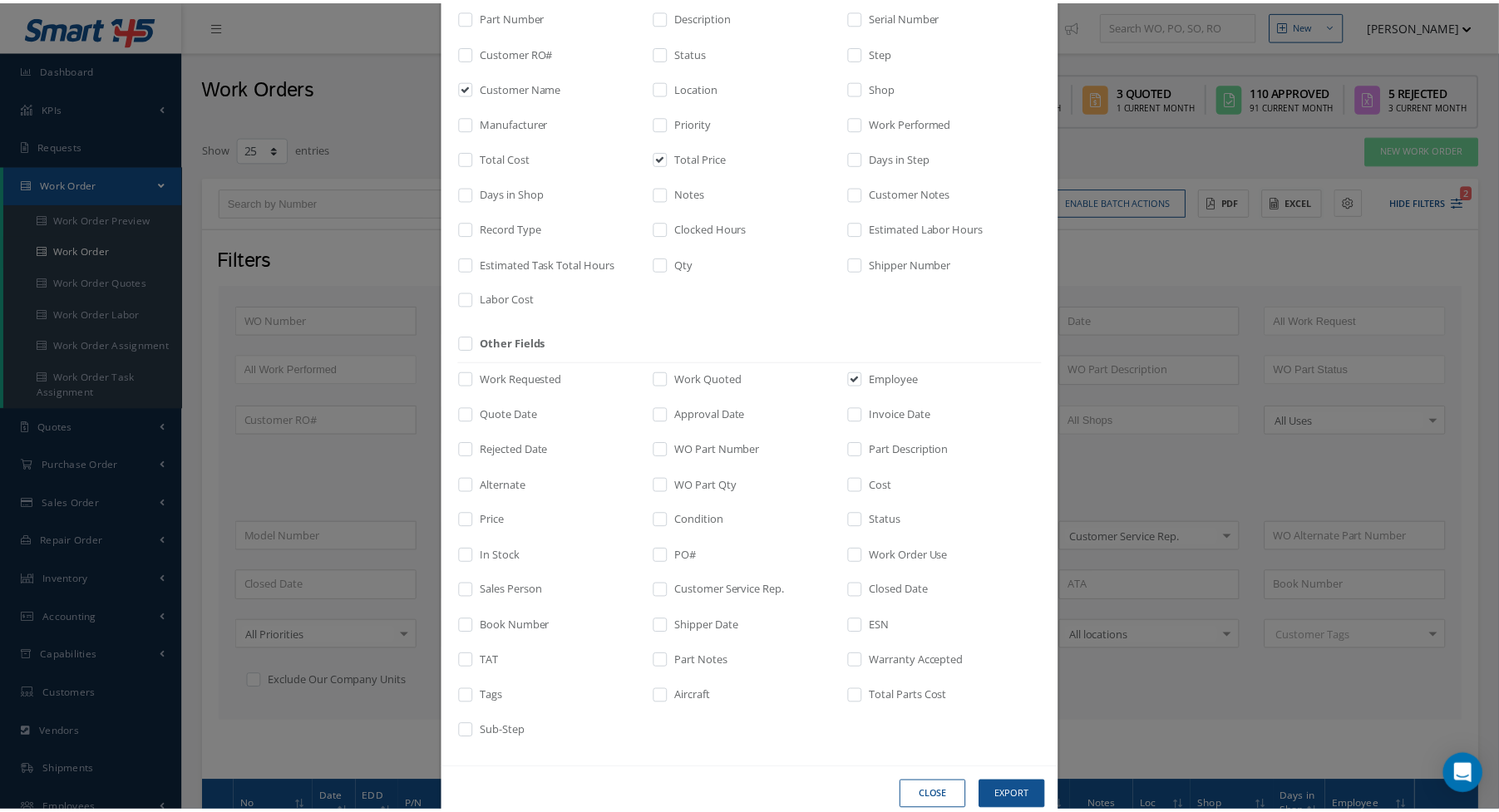
scroll to position [184, 0]
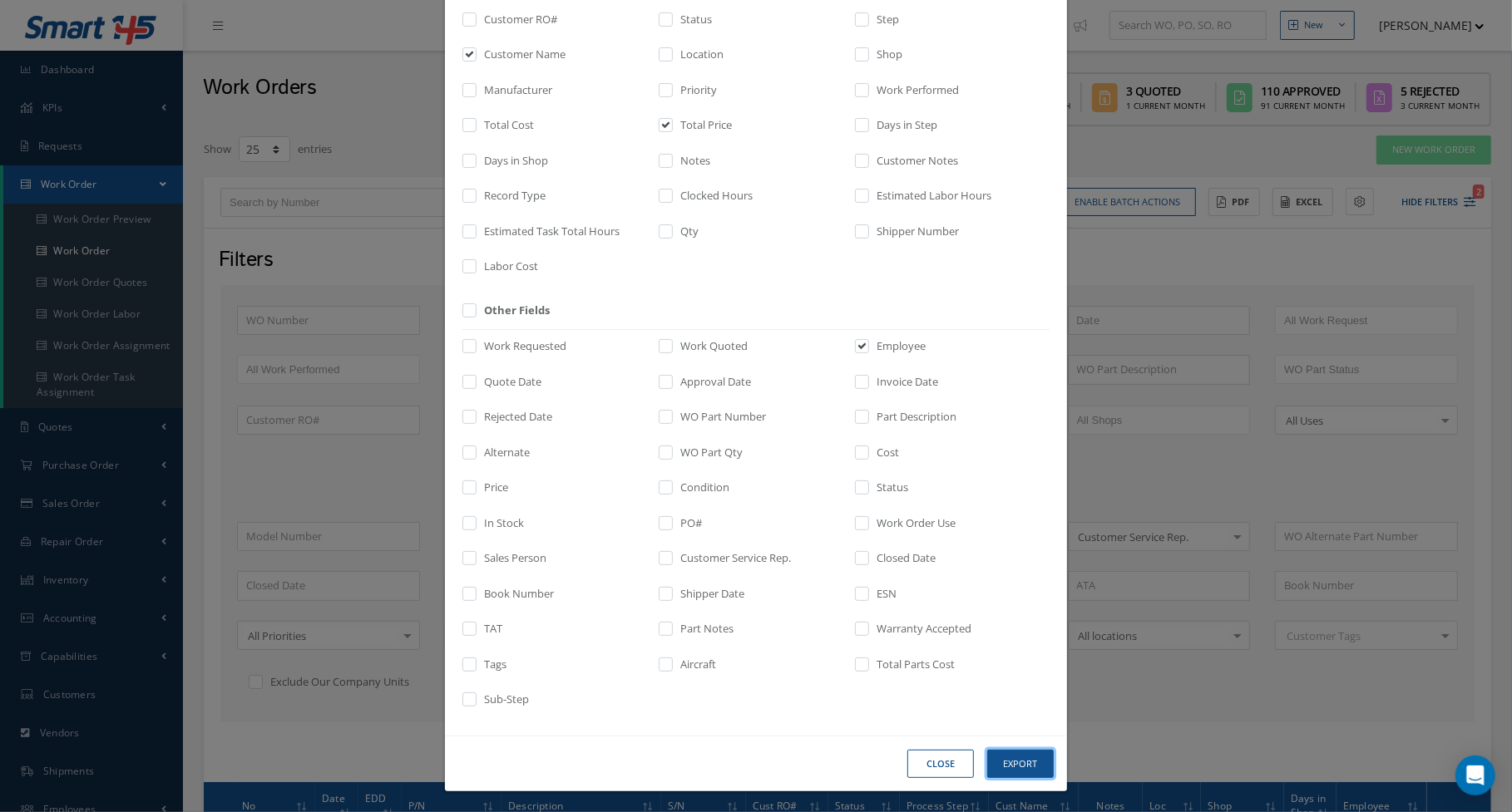
click at [0, 0] on button "Export" at bounding box center [0, 0] width 0 height 0
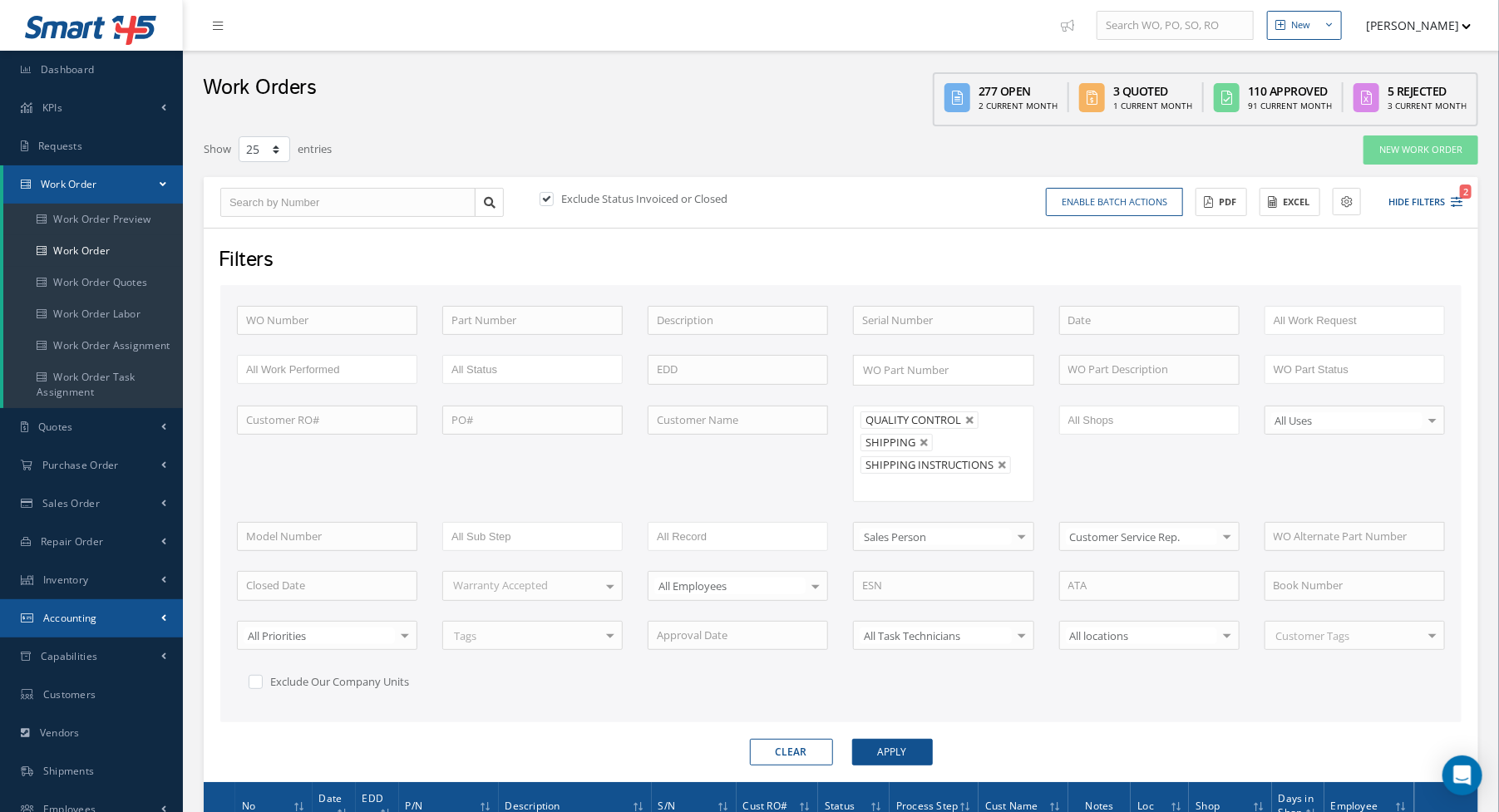
click at [77, 628] on link "Accounting" at bounding box center [91, 618] width 183 height 38
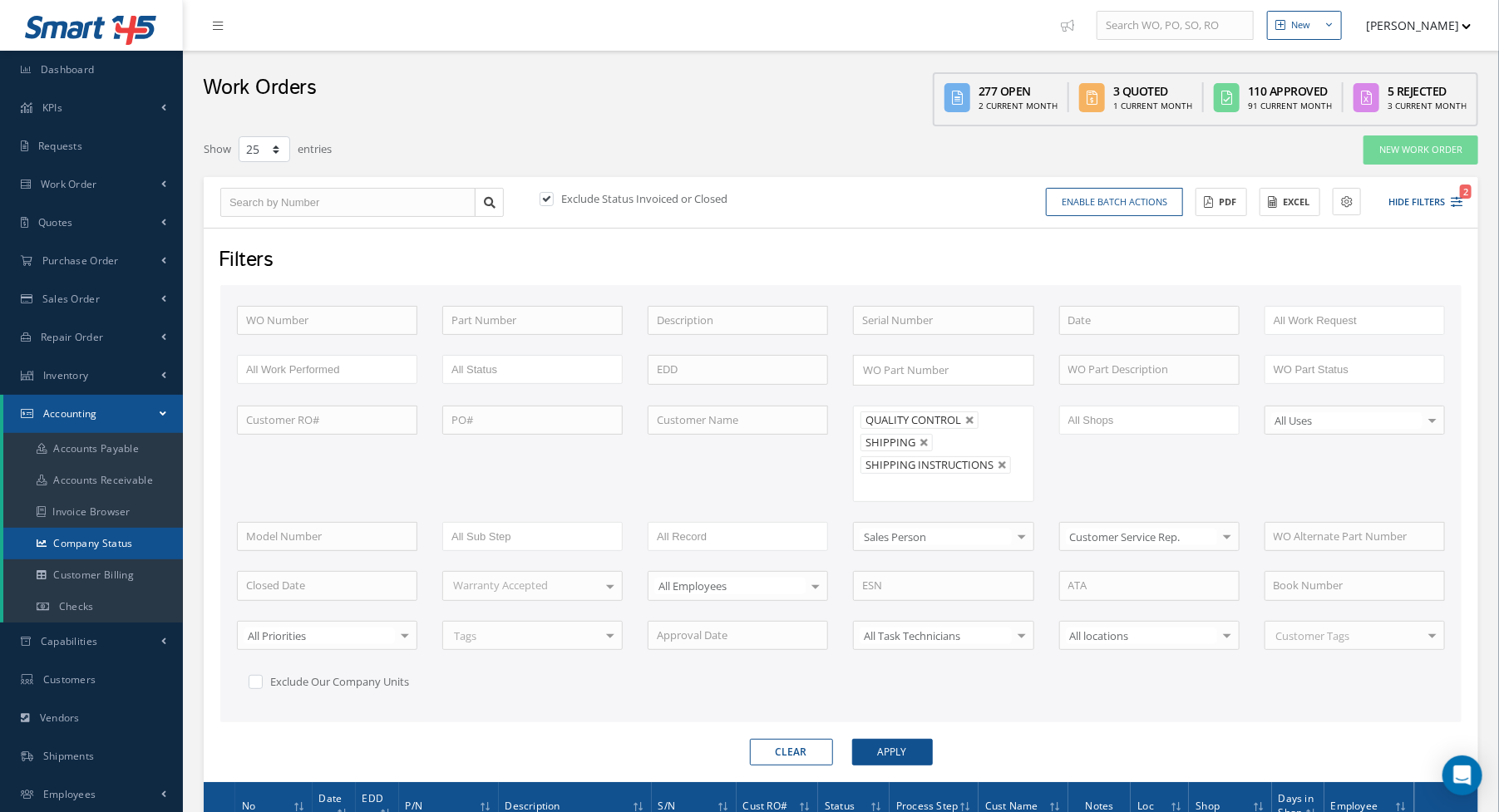
click at [91, 540] on link "Company Status" at bounding box center [93, 544] width 180 height 31
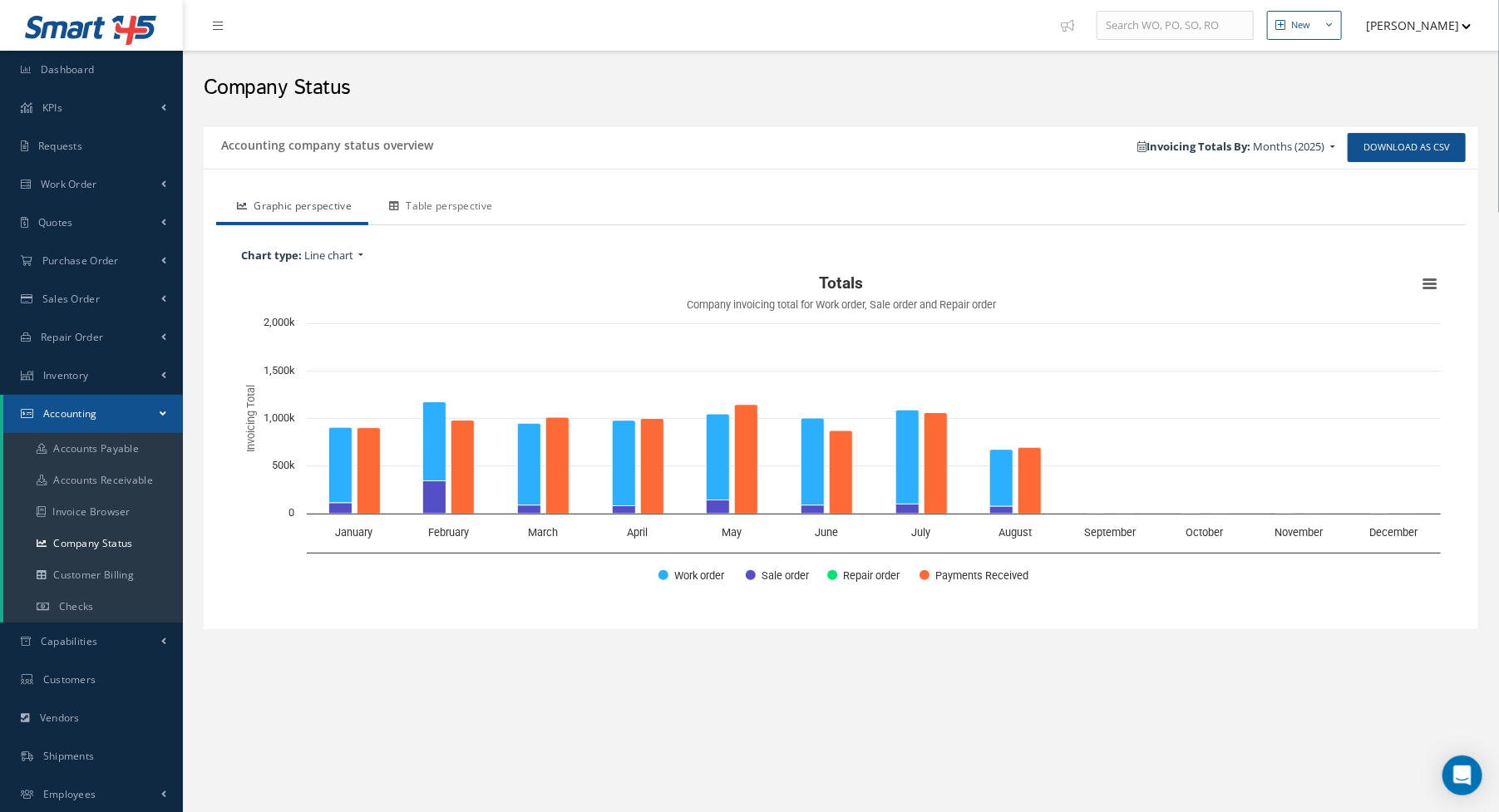
click at [452, 202] on link "Table perspective" at bounding box center [438, 208] width 141 height 35
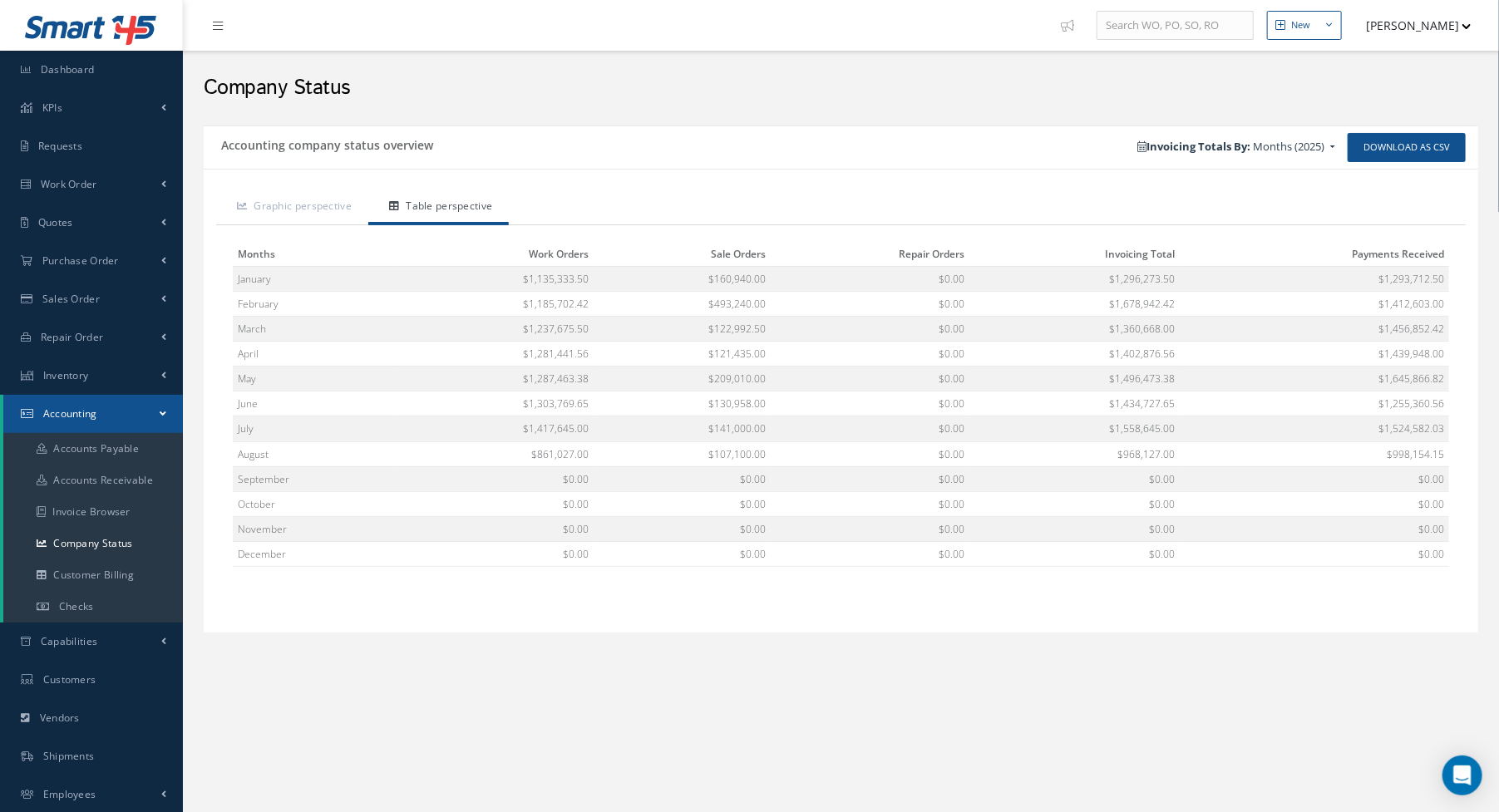
click at [674, 147] on div "Accounting company status overview" at bounding box center [522, 148] width 638 height 29
click at [596, 748] on div "New New Work Order New Purchase Order New Customer Quote New Sales Order New Re…" at bounding box center [840, 464] width 1316 height 928
click at [838, 184] on div "Graphic perspective Table perspective Chart type: Line chart Line: Line chart L…" at bounding box center [840, 401] width 1275 height 465
click at [80, 186] on span "Work Order" at bounding box center [69, 184] width 57 height 14
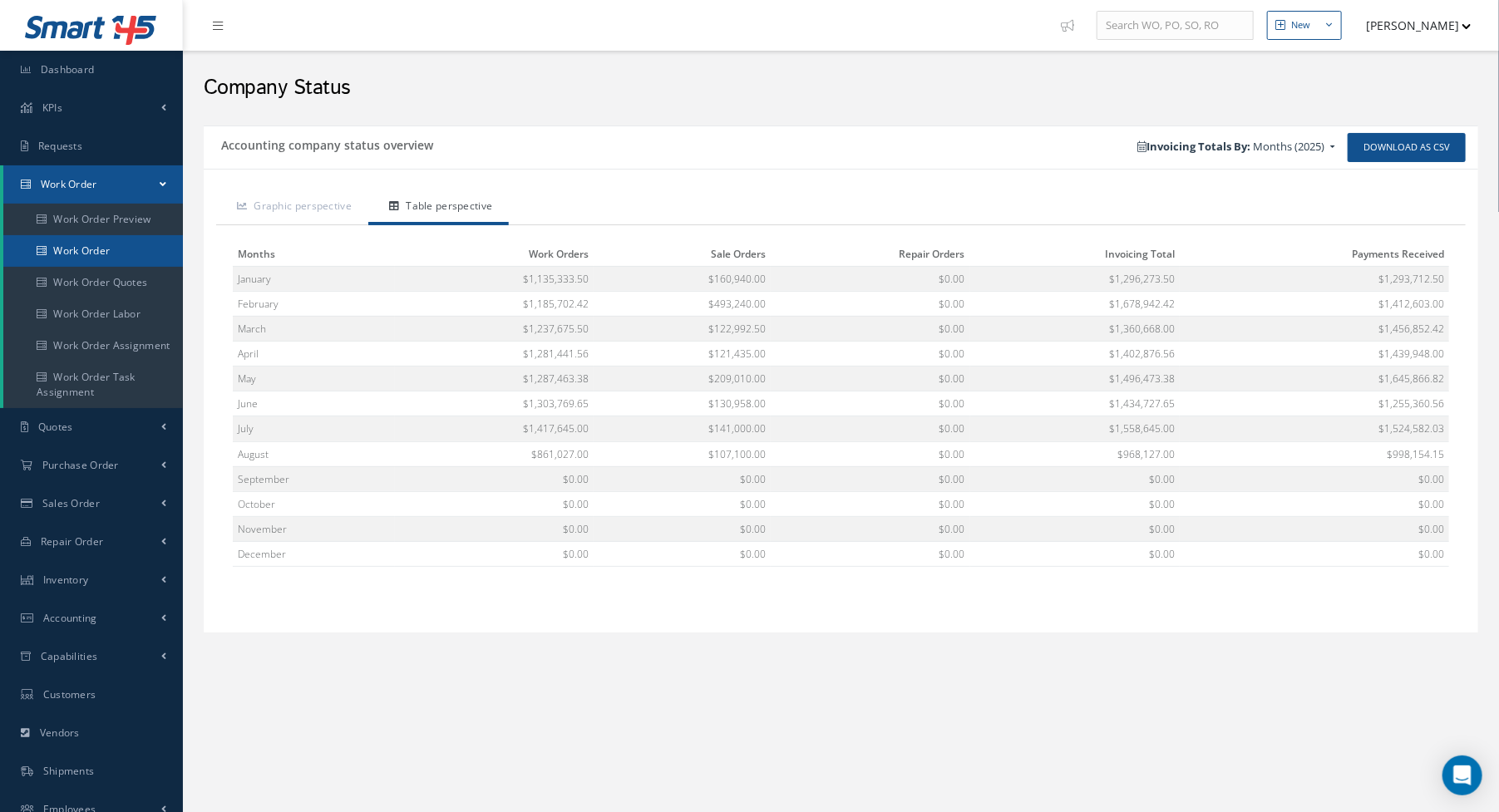
click at [105, 259] on link "Work Order" at bounding box center [93, 250] width 180 height 31
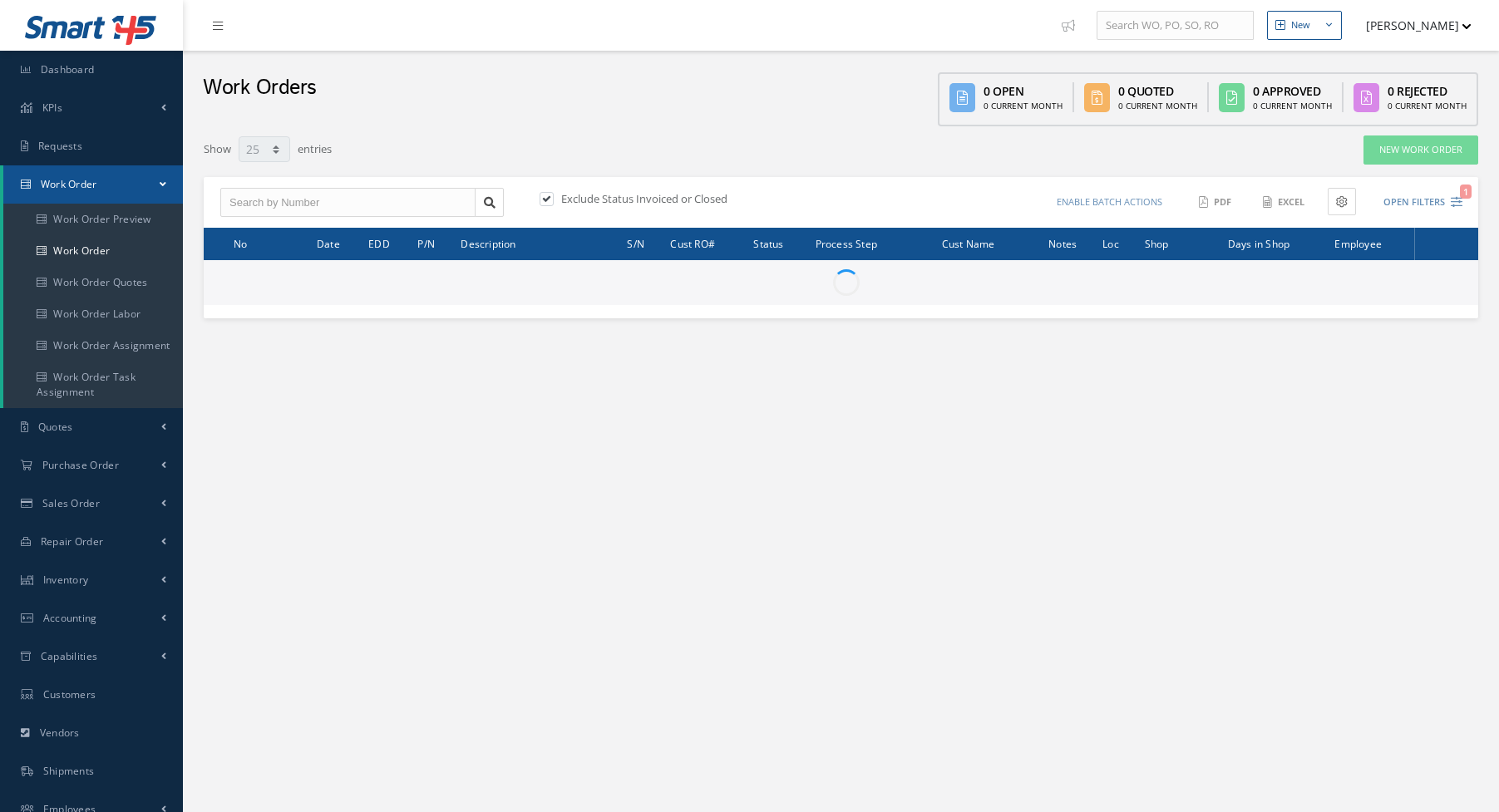
select select "25"
type input "All Work Request"
type input "All Work Performed"
type input "All Status"
type input "WO Part Status"
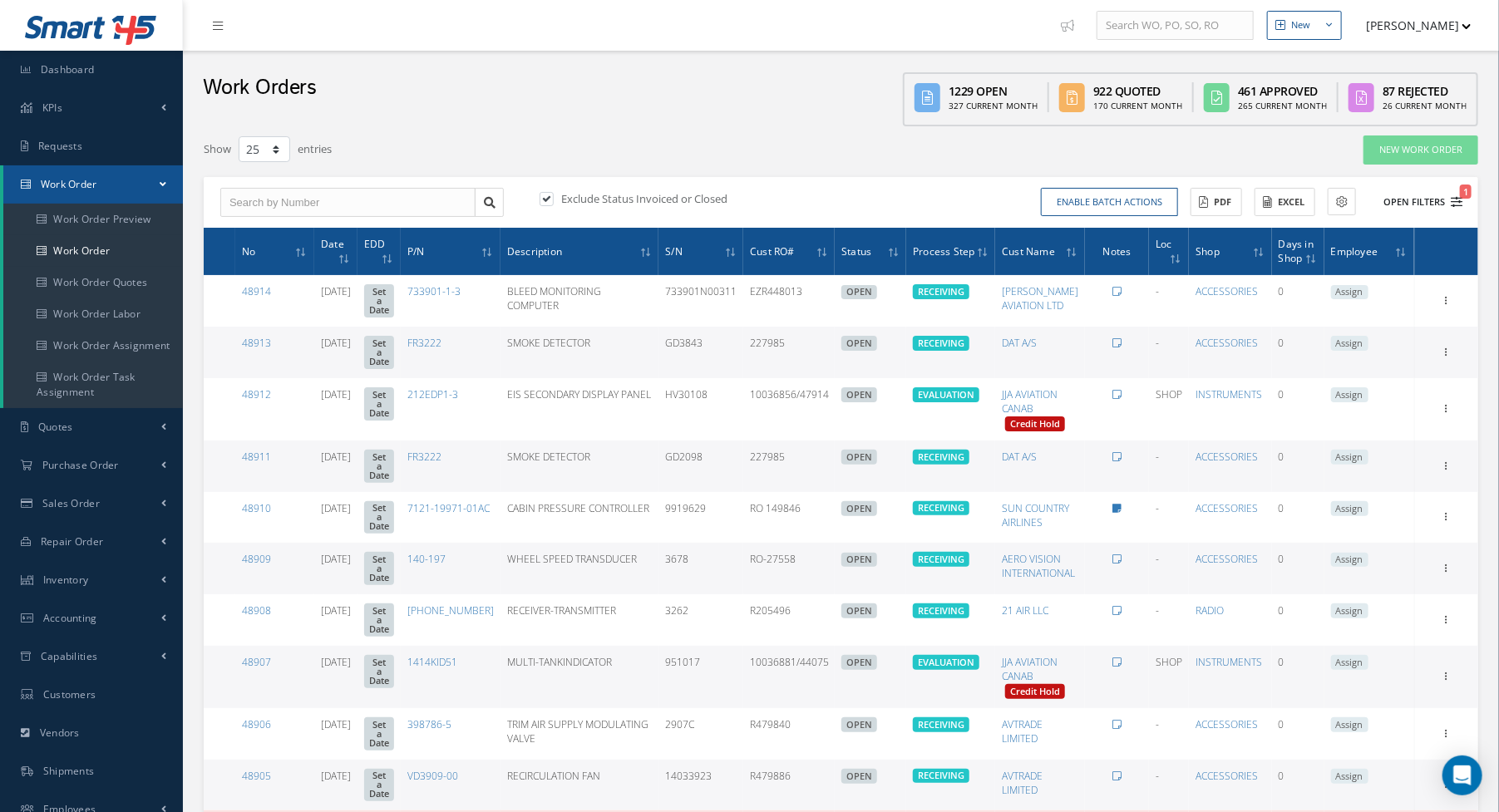
click at [1452, 198] on icon "1" at bounding box center [1457, 203] width 12 height 12
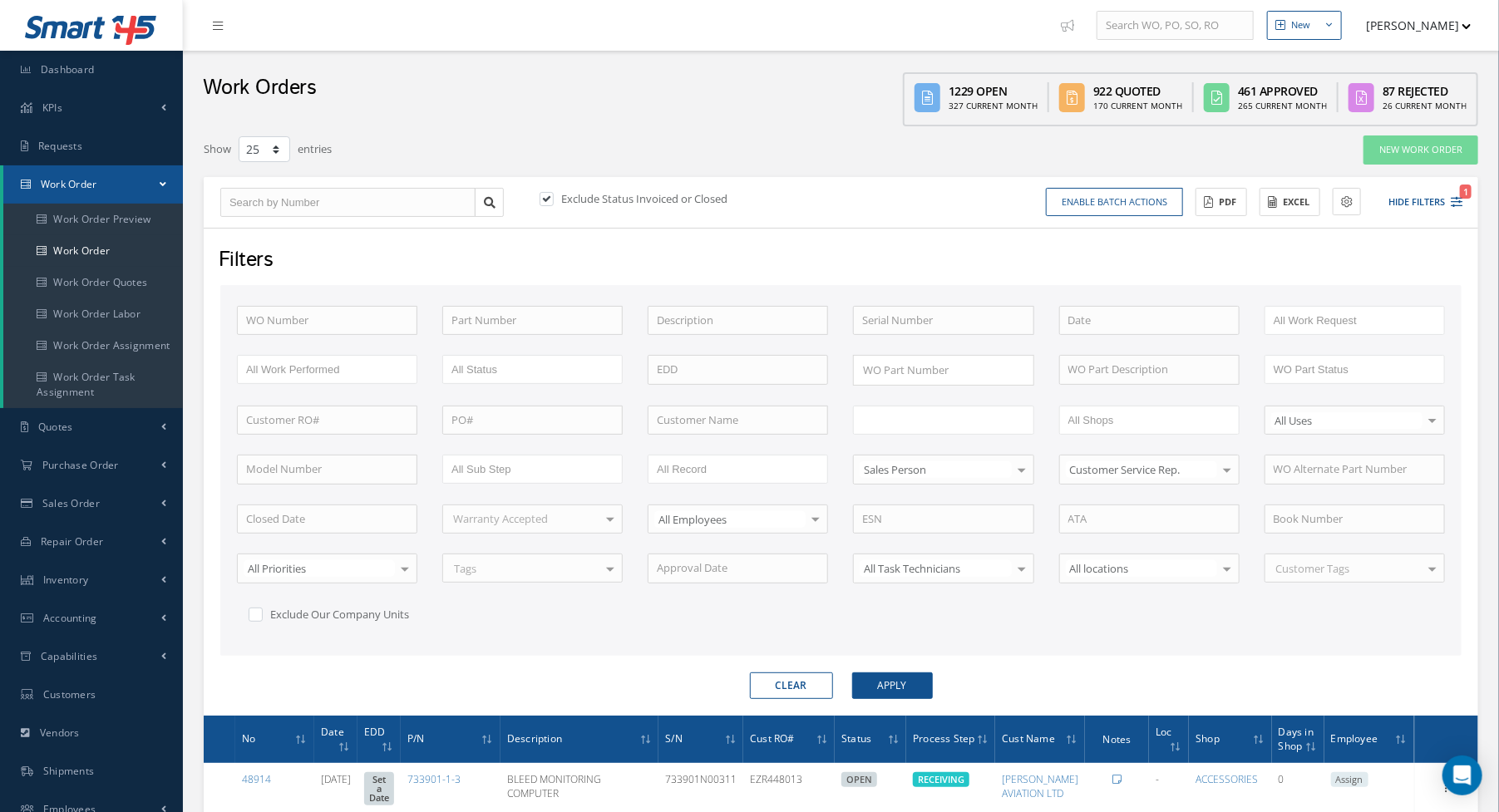
click at [972, 412] on li at bounding box center [915, 420] width 117 height 23
type input "shi"
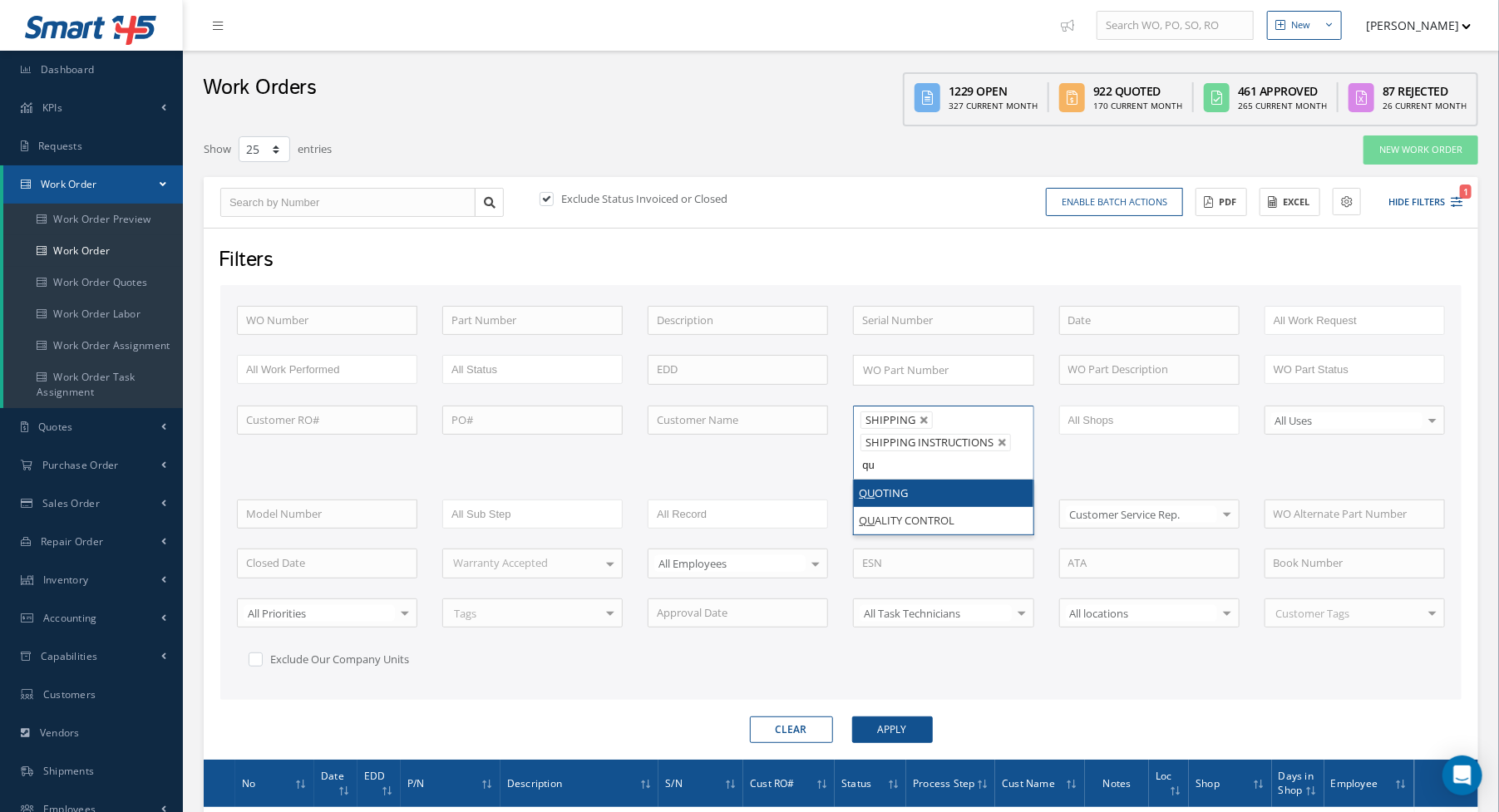
type input "qua"
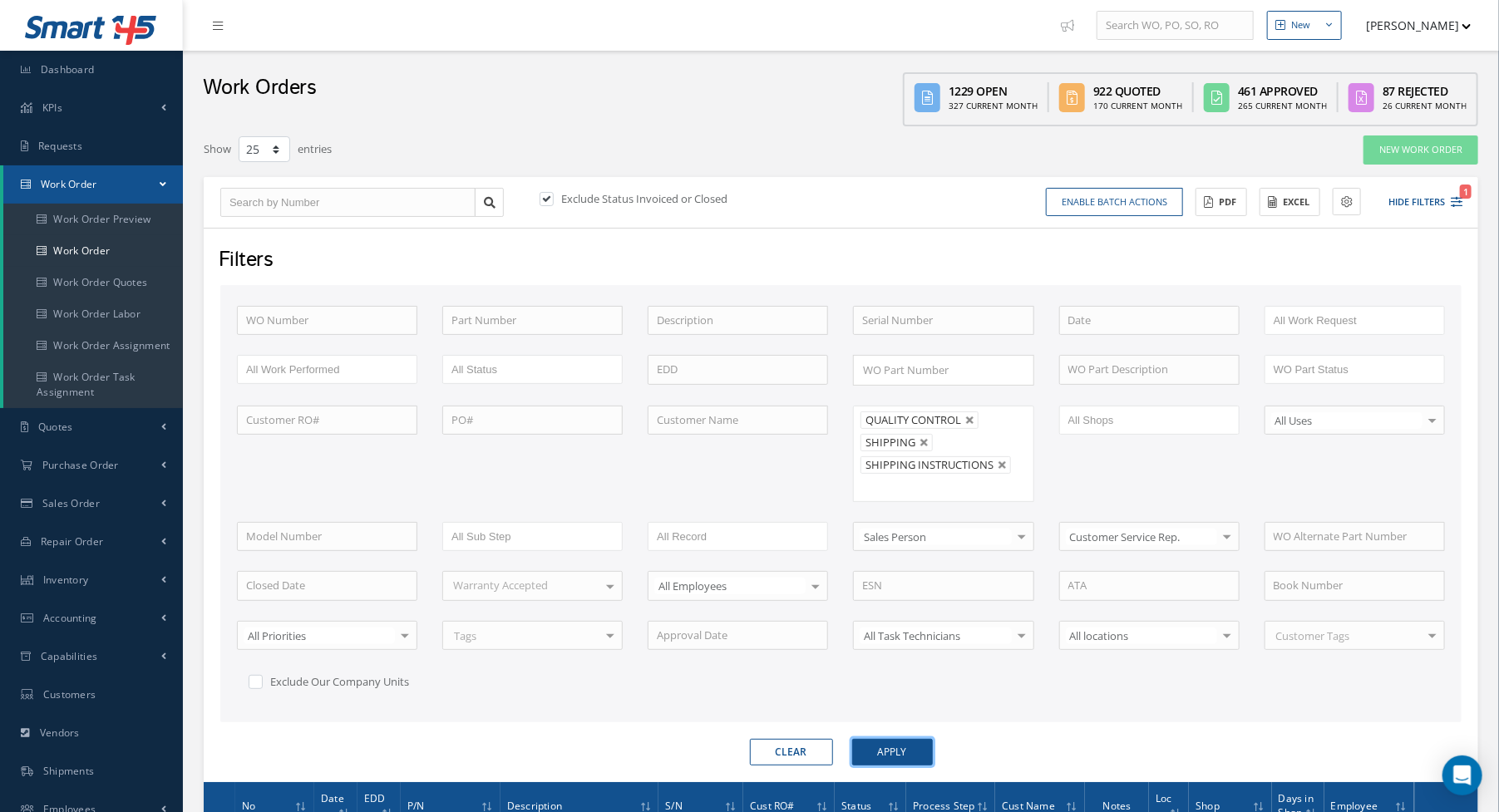
click at [888, 746] on button "Apply" at bounding box center [892, 751] width 80 height 26
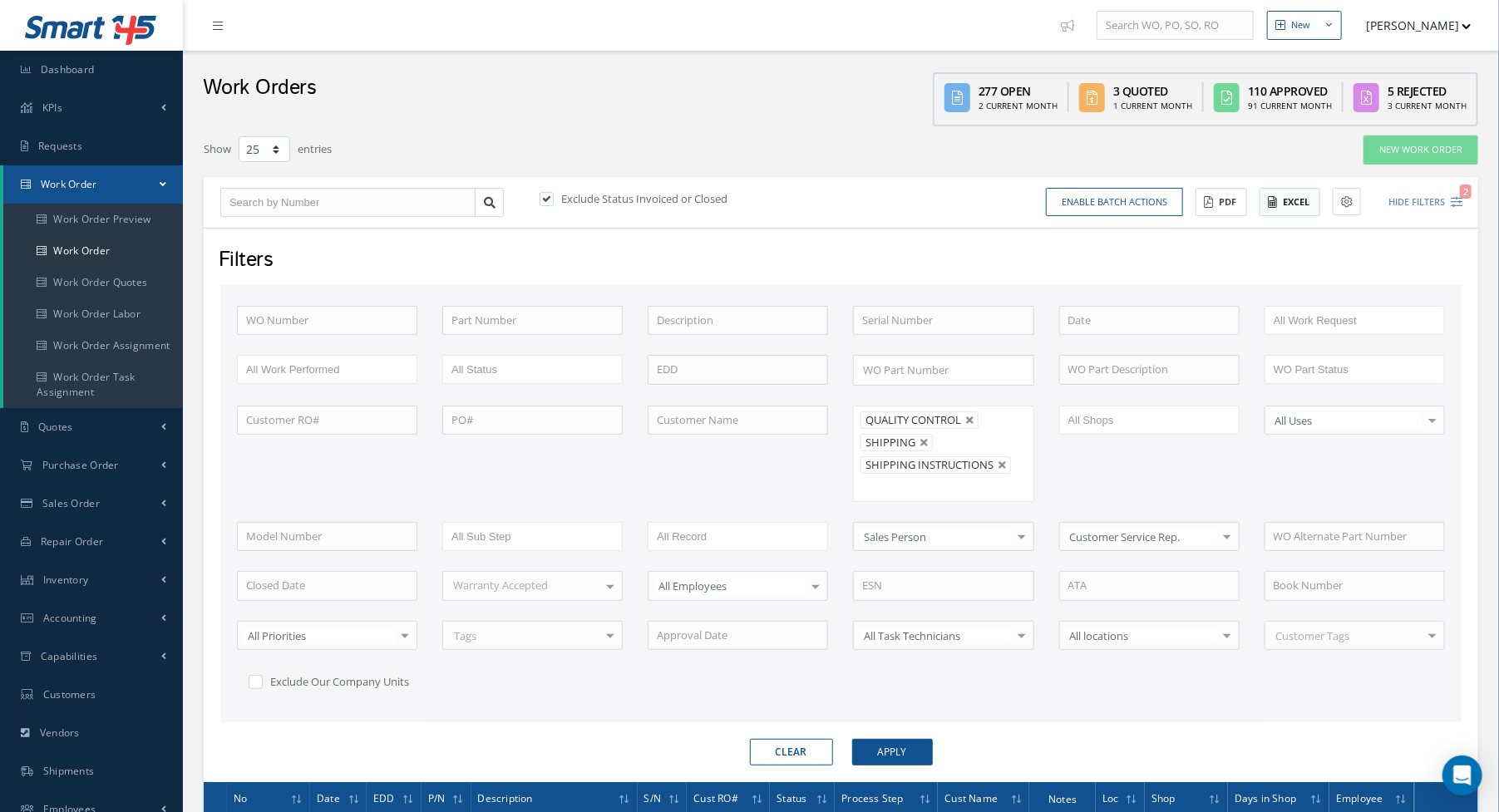
click at [1288, 204] on button "Excel" at bounding box center [1290, 203] width 61 height 29
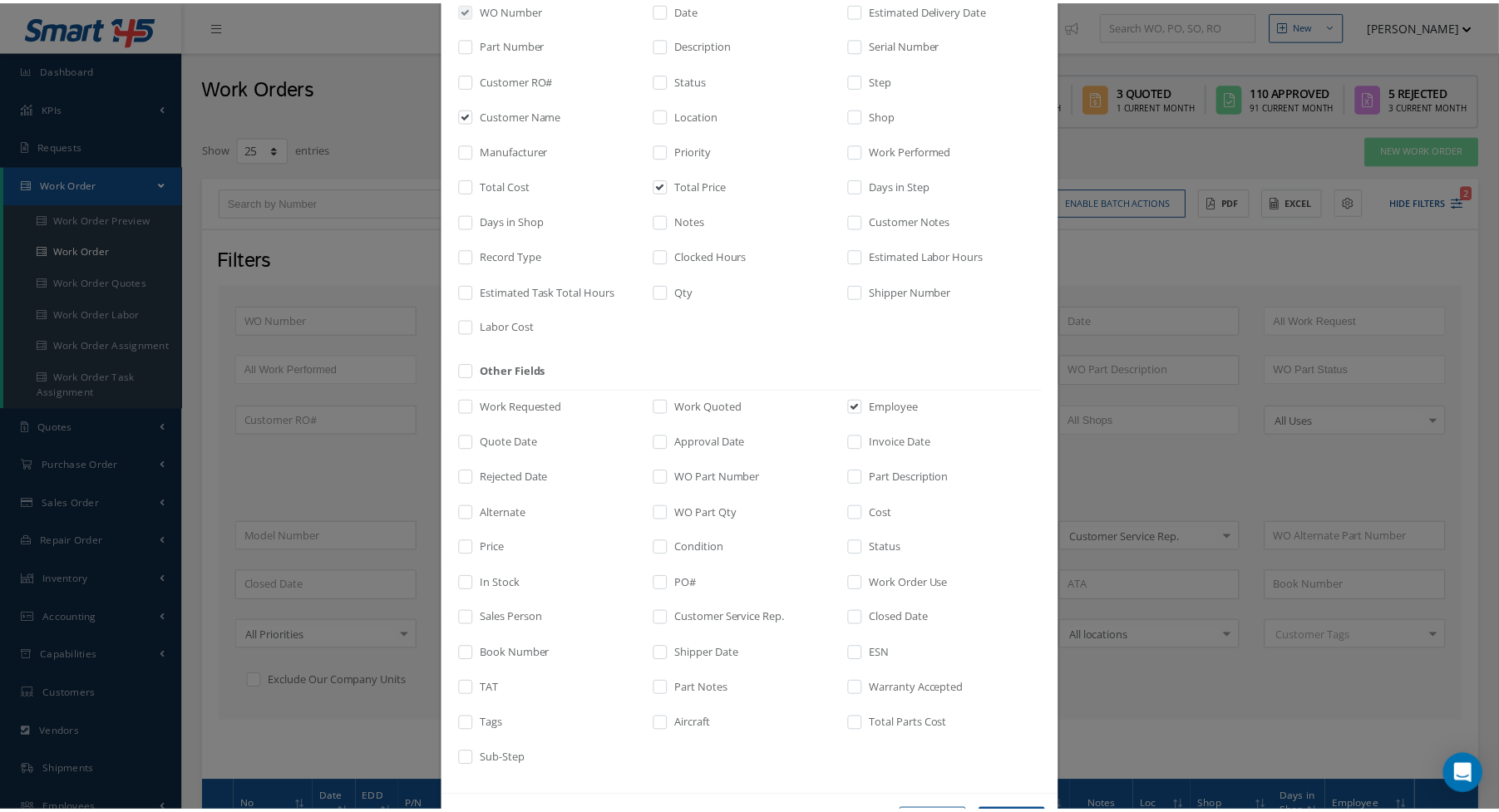
scroll to position [184, 0]
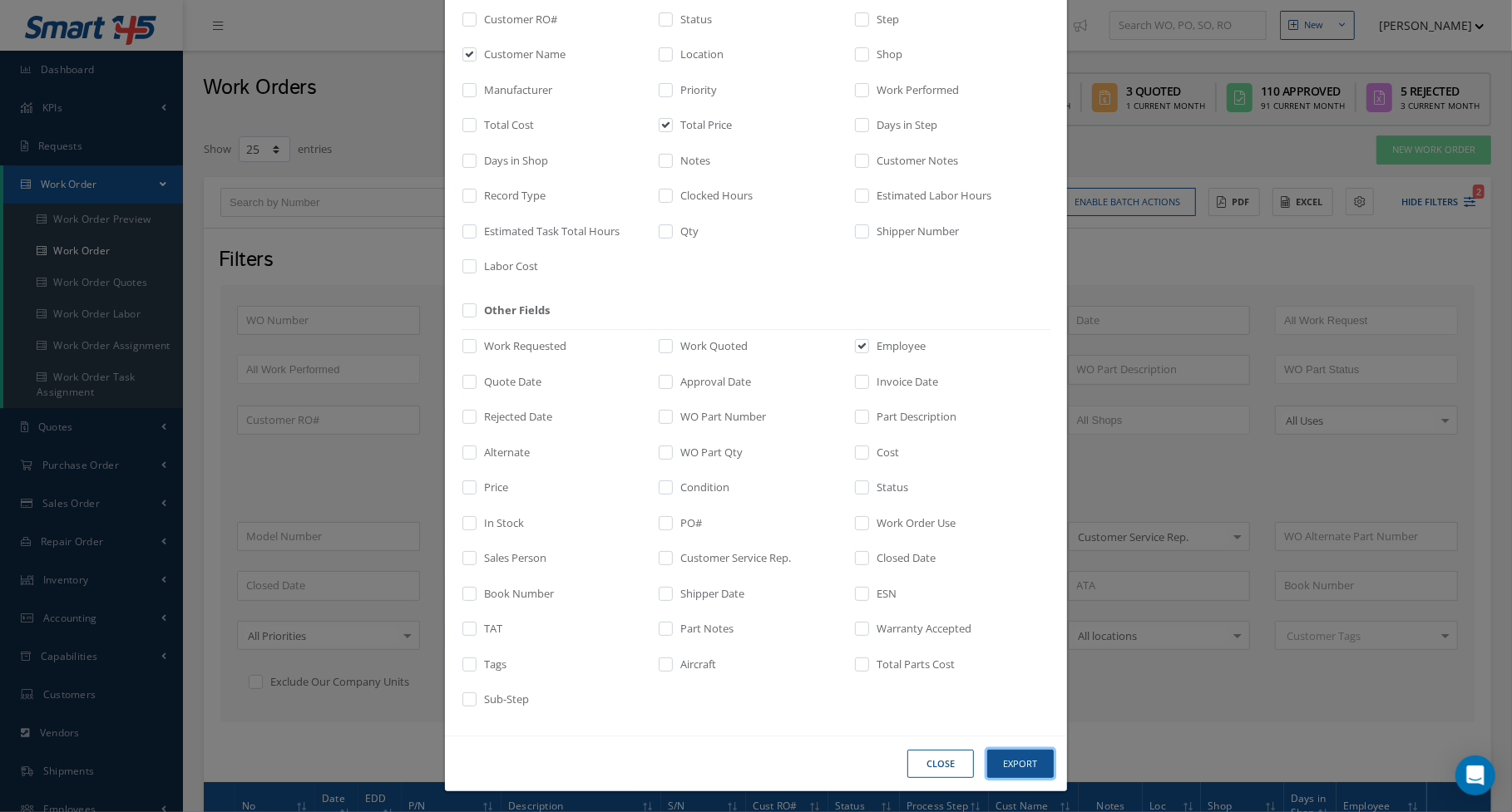
click at [0, 0] on button "Export" at bounding box center [0, 0] width 0 height 0
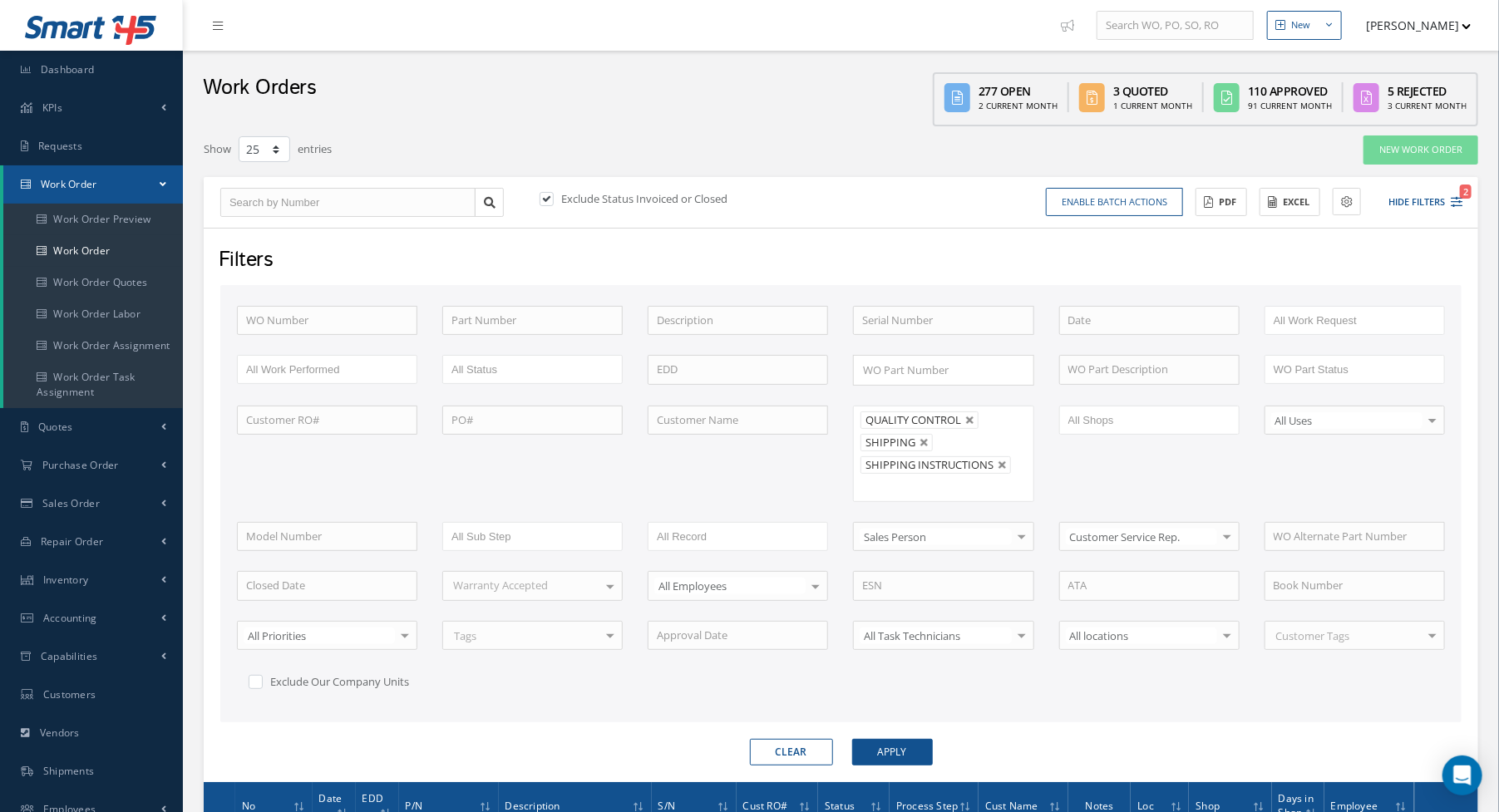
click at [834, 183] on div "Exclude Status Invoiced or Closed Enable batch actions Update Work Orders Close…" at bounding box center [840, 203] width 1275 height 52
click at [484, 77] on div "Work Orders 277 Open 2 Current Month 3 Quoted 1 Current Month 110 Approved 91 C…" at bounding box center [840, 88] width 1316 height 75
click at [820, 739] on button "Clear" at bounding box center [791, 751] width 83 height 26
type input "All Proccess Step"
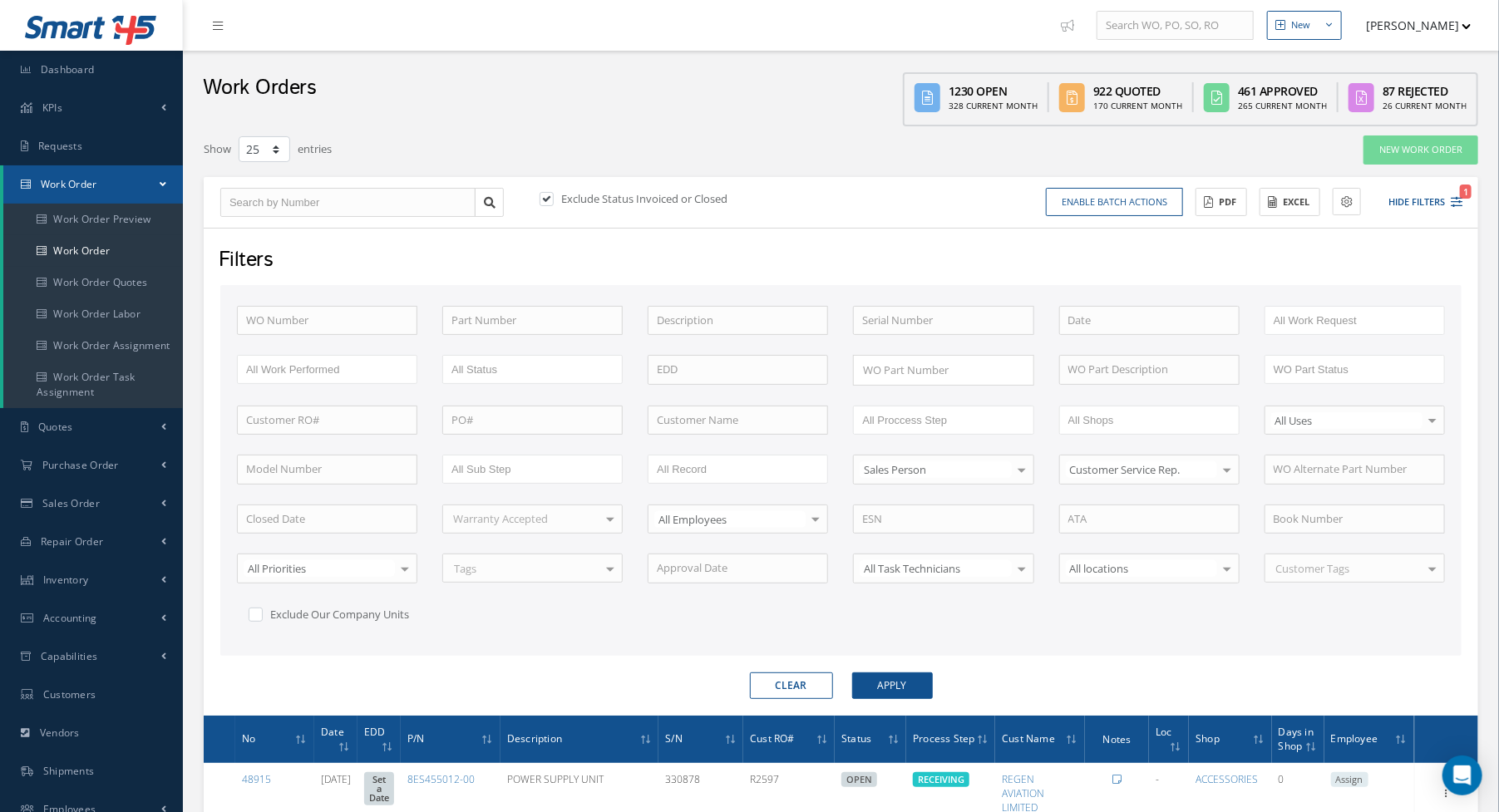
click at [759, 247] on div "Filters" at bounding box center [840, 261] width 1266 height 31
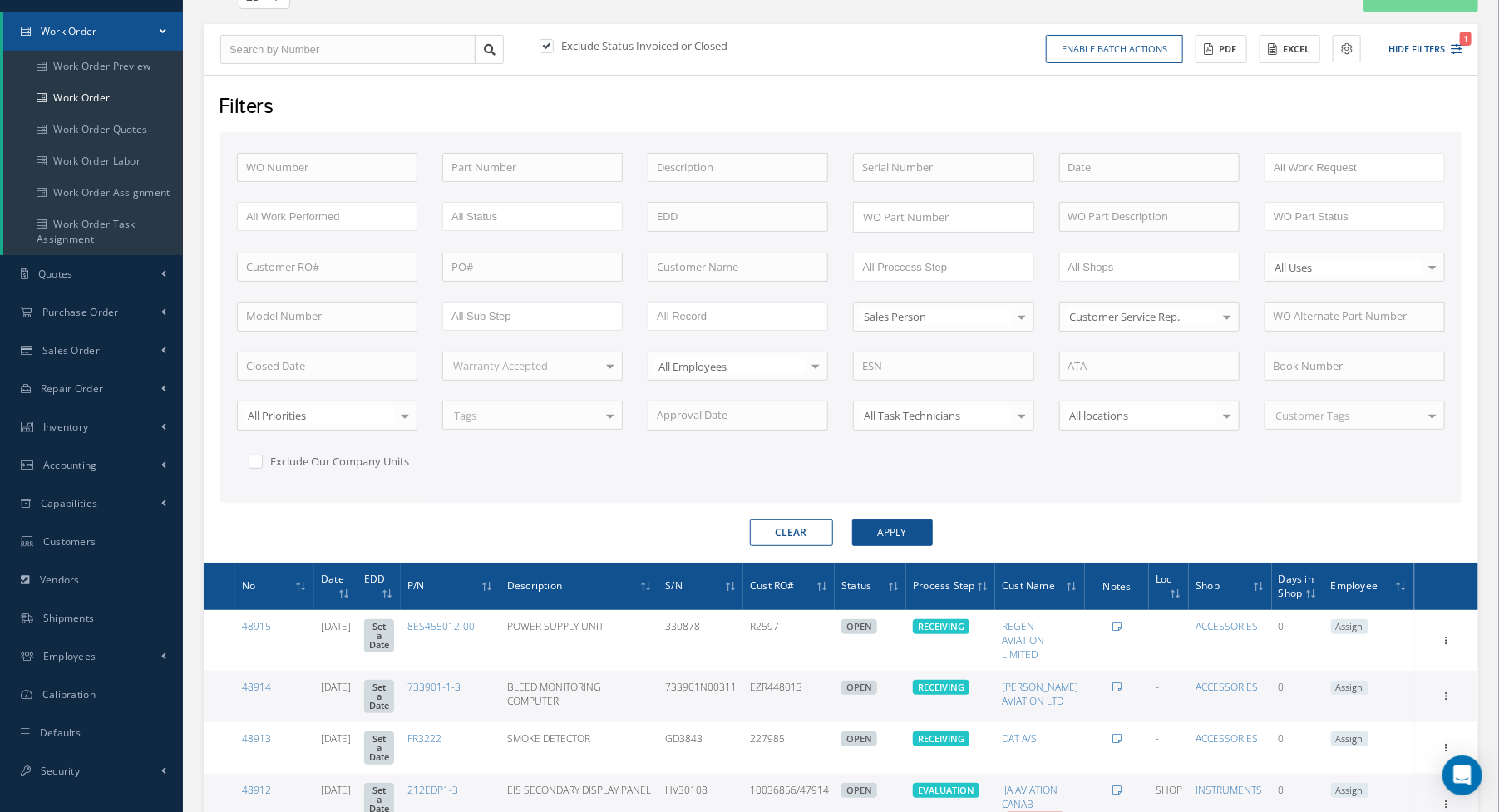
scroll to position [166, 0]
